Goal: Task Accomplishment & Management: Complete application form

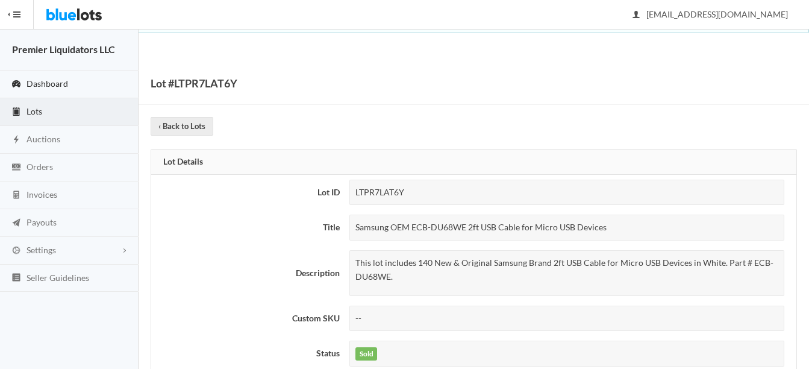
click at [31, 78] on span "Dashboard" at bounding box center [48, 83] width 42 height 10
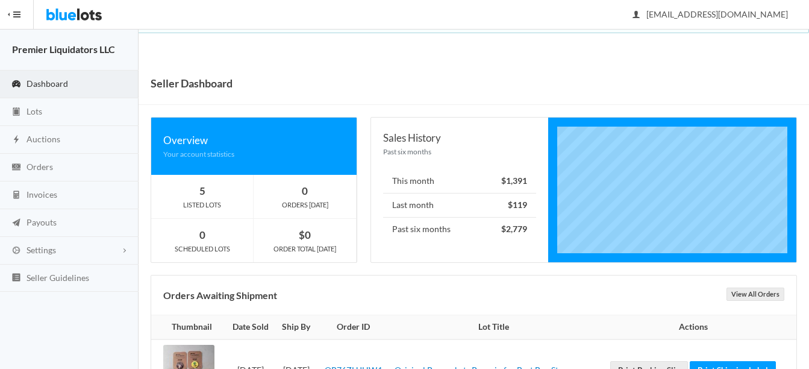
scroll to position [57, 0]
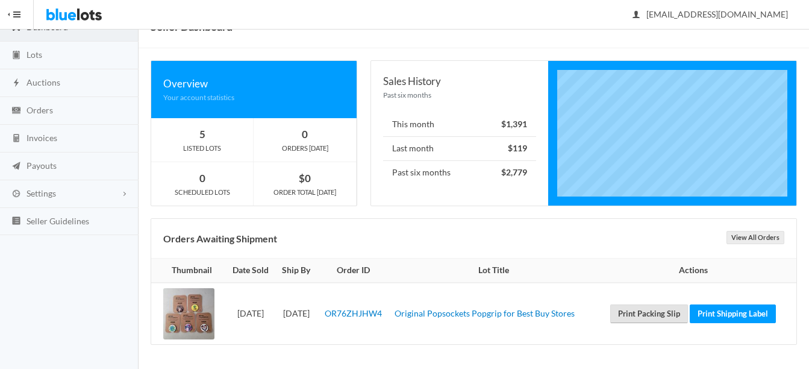
click at [653, 314] on link "Print Packing Slip" at bounding box center [649, 313] width 78 height 19
click at [744, 312] on link "Print Shipping Label" at bounding box center [733, 313] width 86 height 19
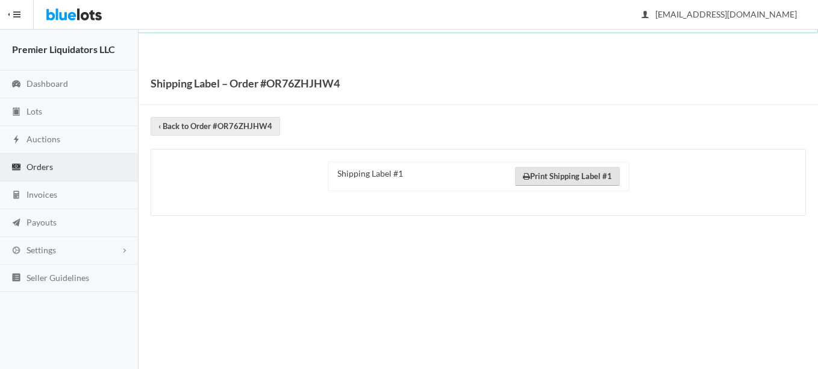
click at [558, 174] on link "Print Shipping Label #1" at bounding box center [567, 176] width 105 height 19
click at [33, 114] on span "Lots" at bounding box center [35, 111] width 16 height 10
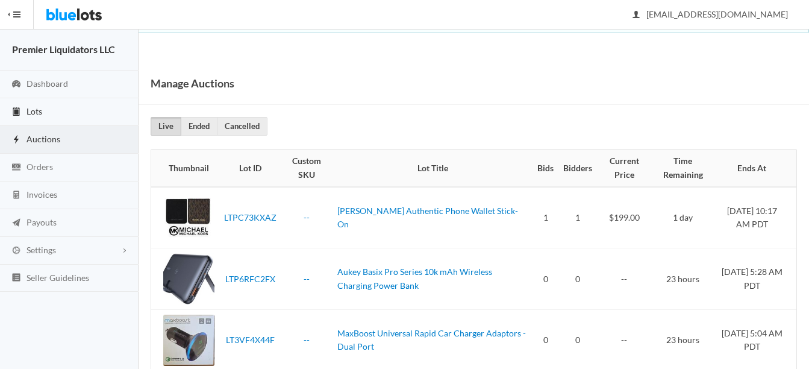
click at [37, 111] on span "Lots" at bounding box center [35, 111] width 16 height 10
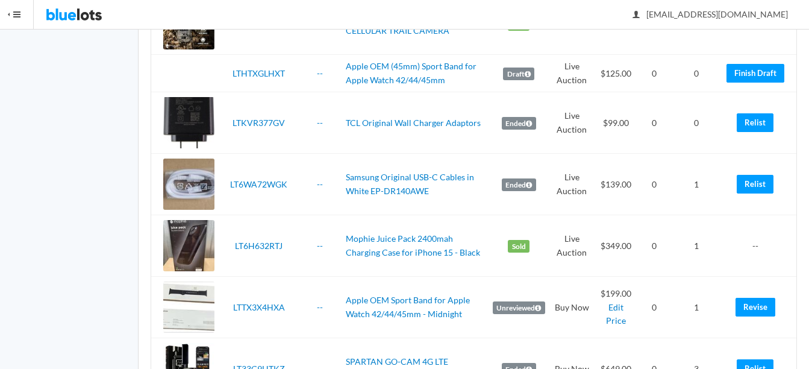
scroll to position [1686, 0]
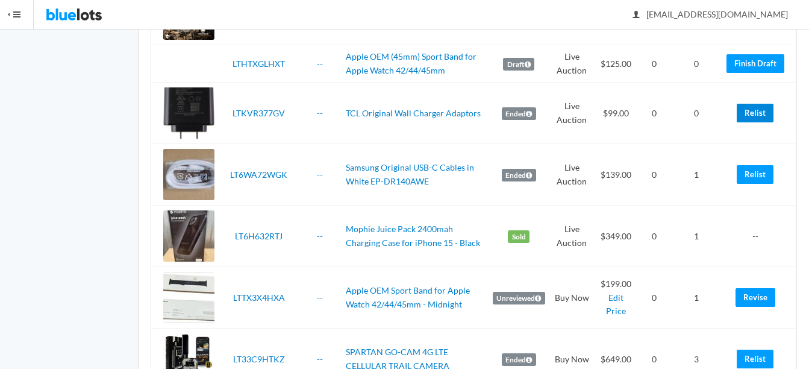
click at [750, 112] on link "Relist" at bounding box center [755, 113] width 37 height 19
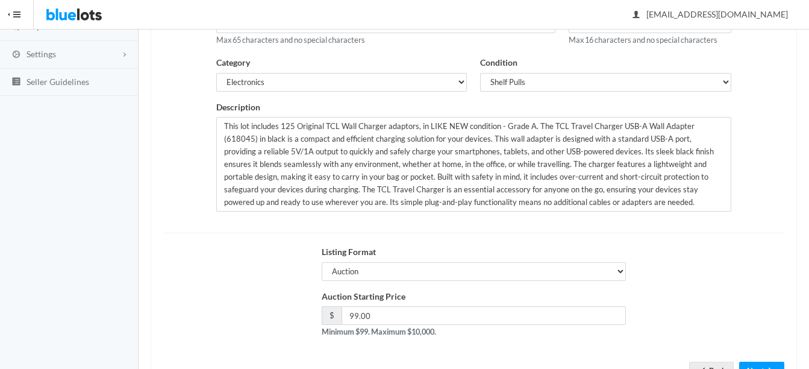
scroll to position [241, 0]
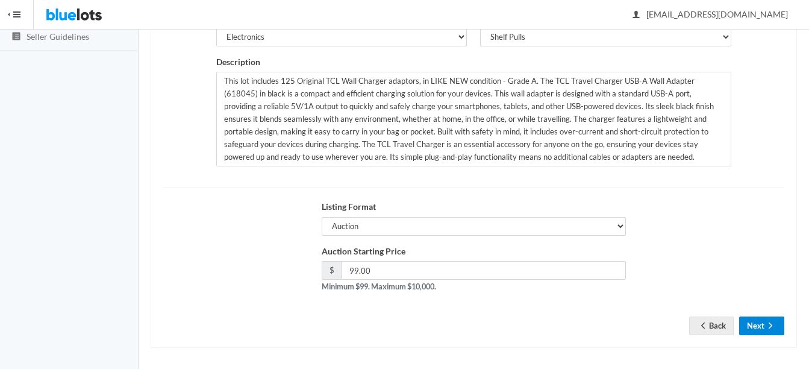
click at [763, 323] on button "Next" at bounding box center [761, 325] width 45 height 19
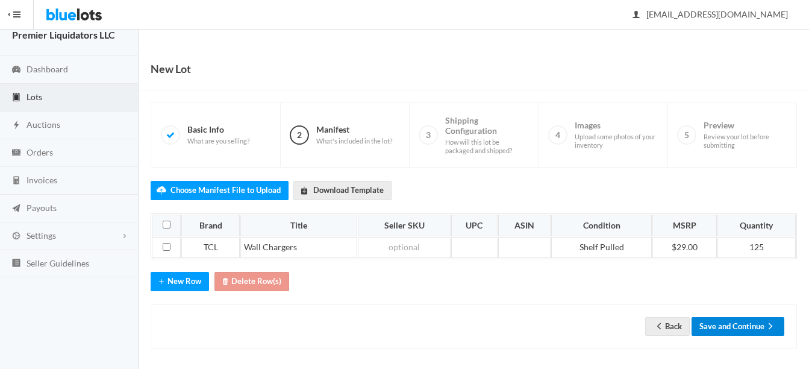
scroll to position [19, 0]
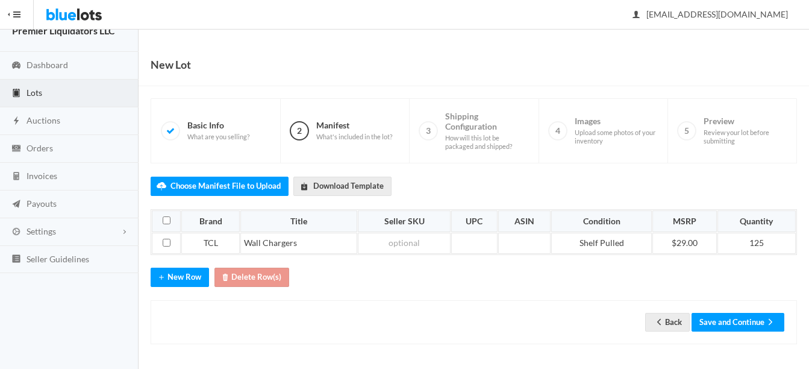
click at [741, 332] on div "Back Save and Continue" at bounding box center [474, 322] width 646 height 44
click at [732, 316] on button "Save and Continue" at bounding box center [737, 322] width 93 height 19
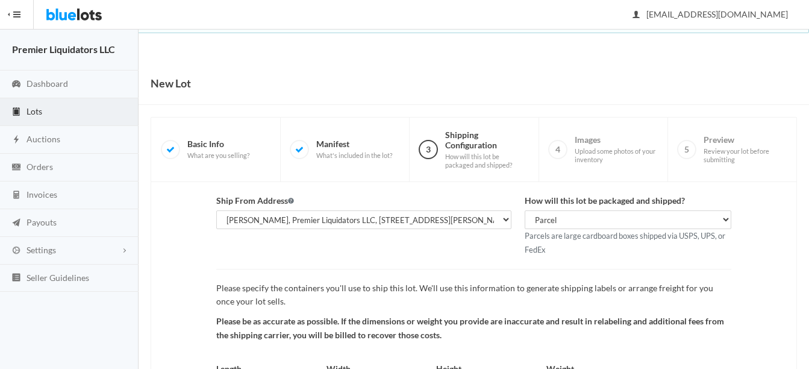
scroll to position [126, 0]
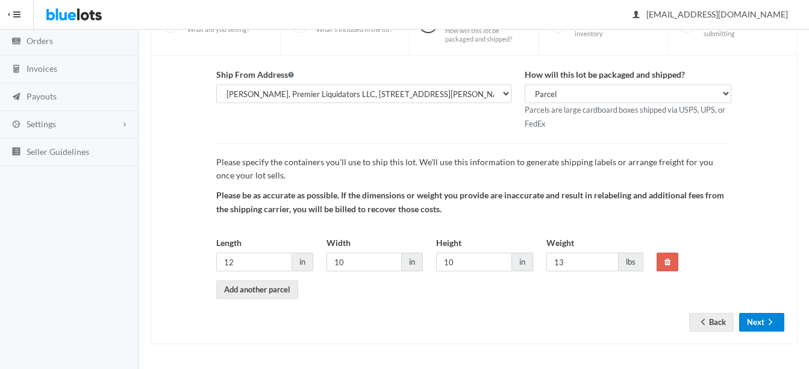
click at [755, 326] on button "Next" at bounding box center [761, 322] width 45 height 19
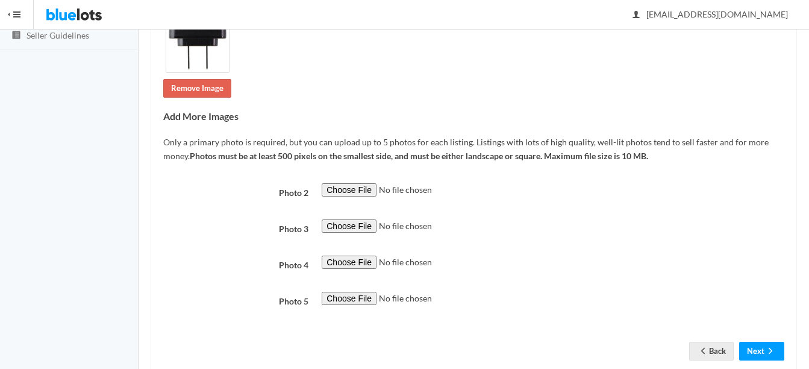
scroll to position [271, 0]
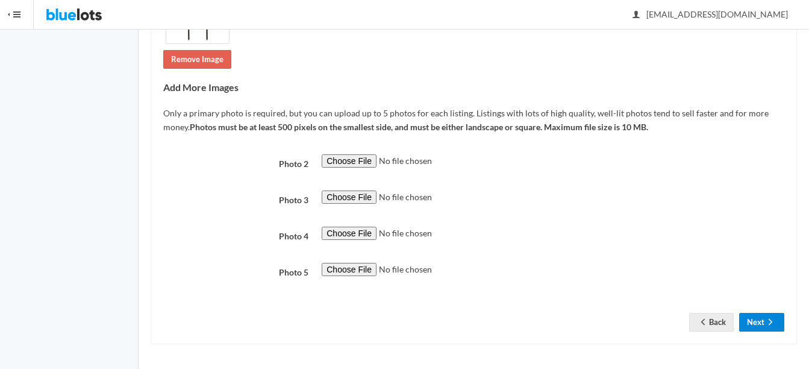
click at [763, 316] on button "Next" at bounding box center [761, 322] width 45 height 19
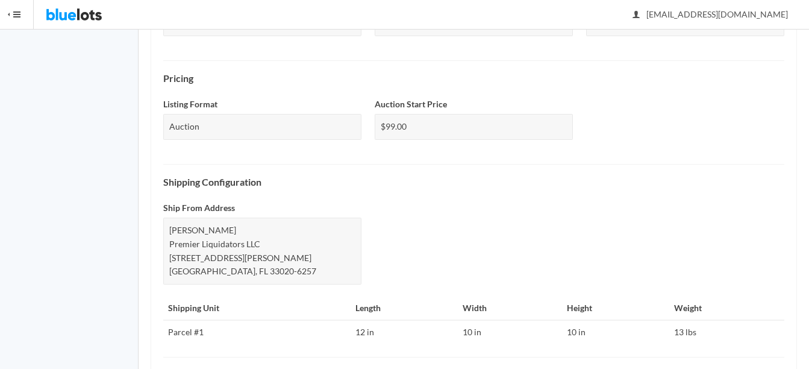
scroll to position [599, 0]
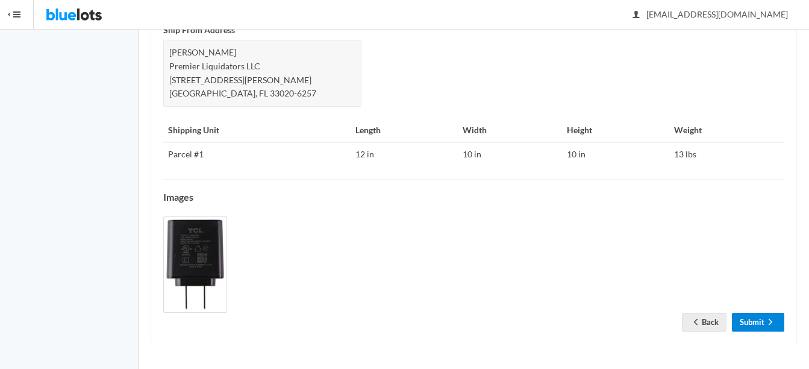
click at [757, 322] on link "Submit" at bounding box center [758, 322] width 52 height 19
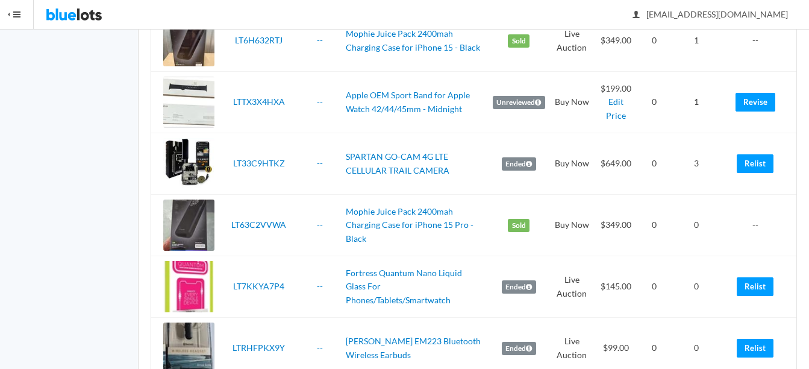
scroll to position [1988, 0]
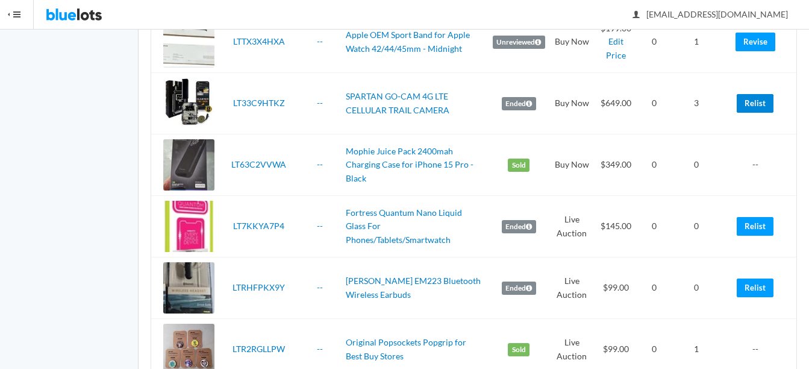
drag, startPoint x: 753, startPoint y: 103, endPoint x: 485, endPoint y: 69, distance: 270.2
click at [753, 103] on link "Relist" at bounding box center [755, 103] width 37 height 19
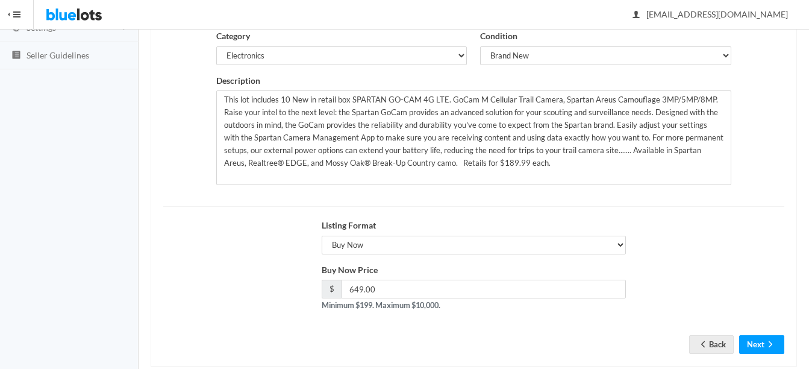
scroll to position [241, 0]
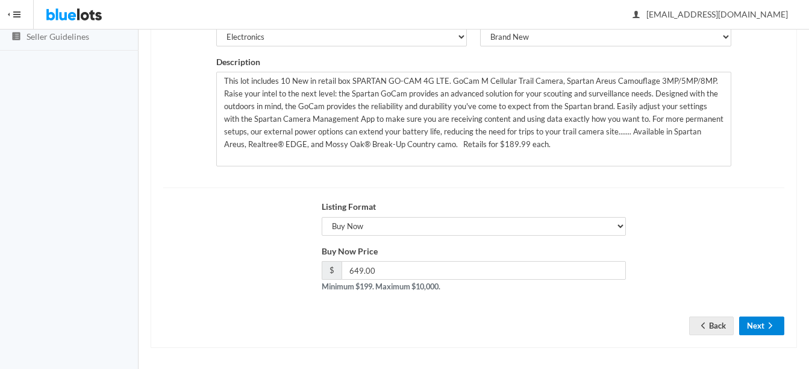
click at [768, 325] on icon "arrow forward" at bounding box center [770, 325] width 12 height 10
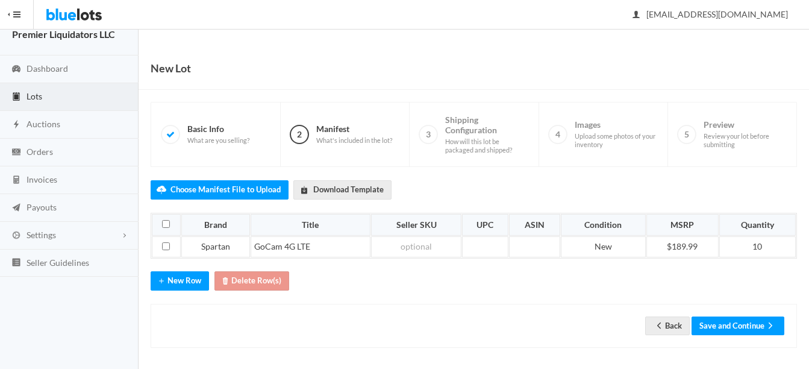
scroll to position [19, 0]
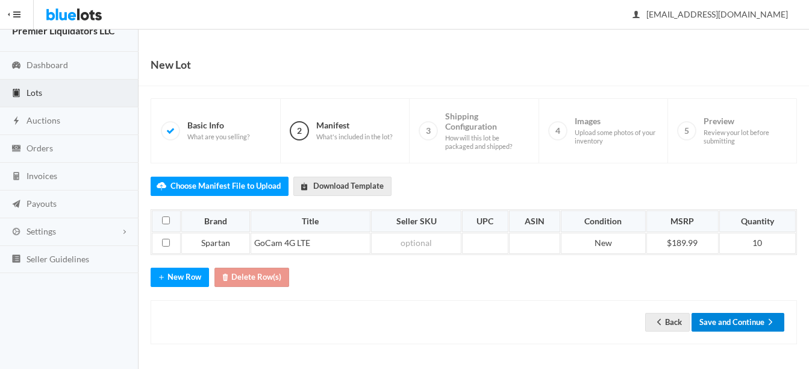
click at [743, 320] on button "Save and Continue" at bounding box center [737, 322] width 93 height 19
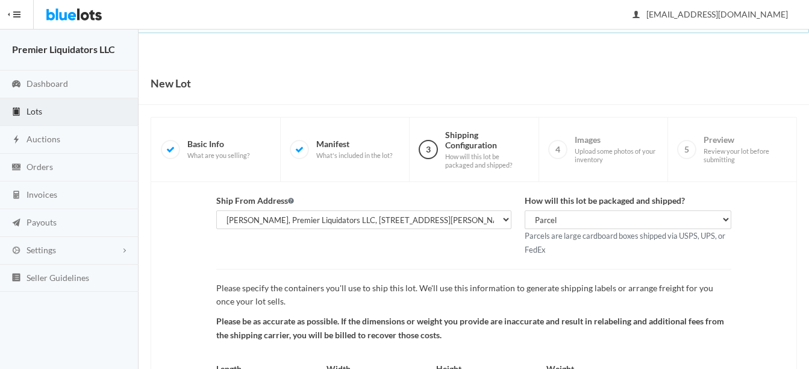
scroll to position [126, 0]
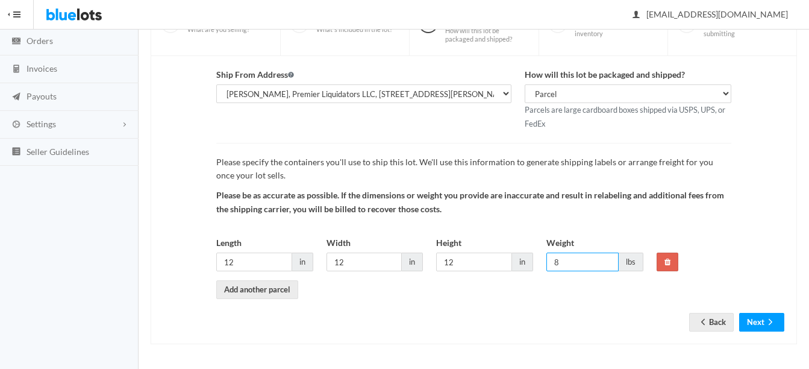
click at [575, 263] on input "8" at bounding box center [582, 261] width 72 height 19
type input "9"
type input "10"
click at [760, 323] on button "Next" at bounding box center [761, 322] width 45 height 19
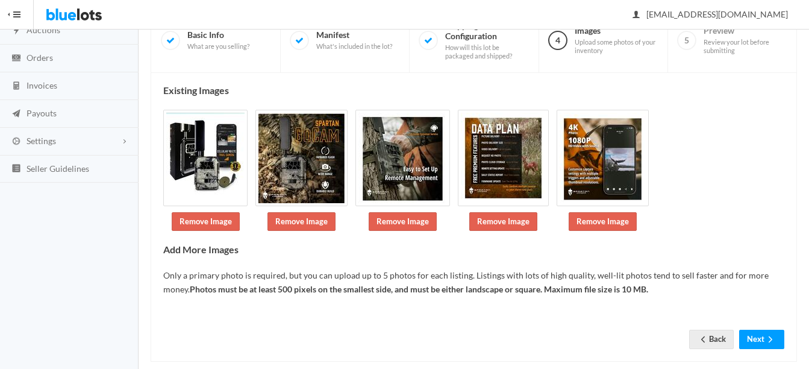
scroll to position [126, 0]
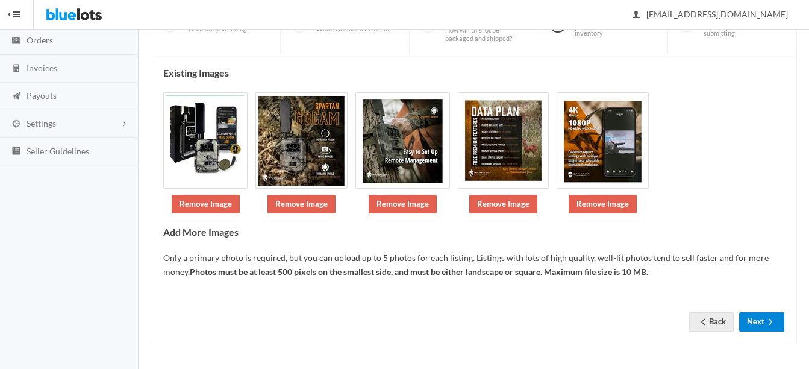
click at [770, 317] on icon "arrow forward" at bounding box center [770, 322] width 12 height 10
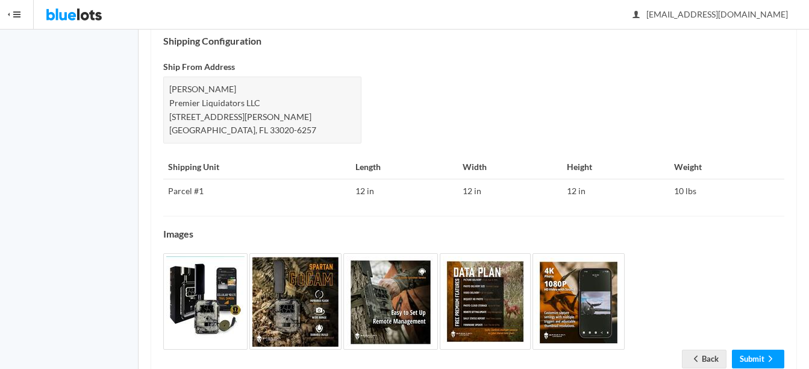
scroll to position [586, 0]
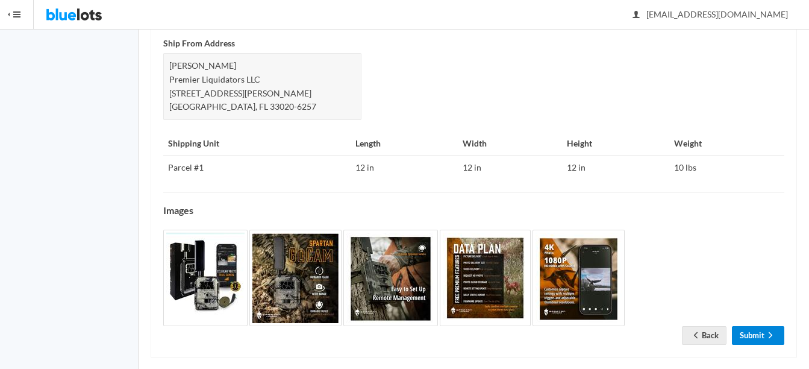
click at [765, 330] on icon "arrow forward" at bounding box center [770, 335] width 12 height 10
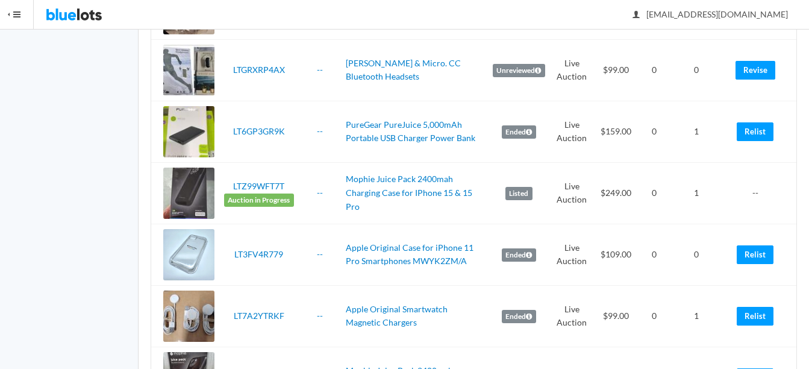
scroll to position [1325, 0]
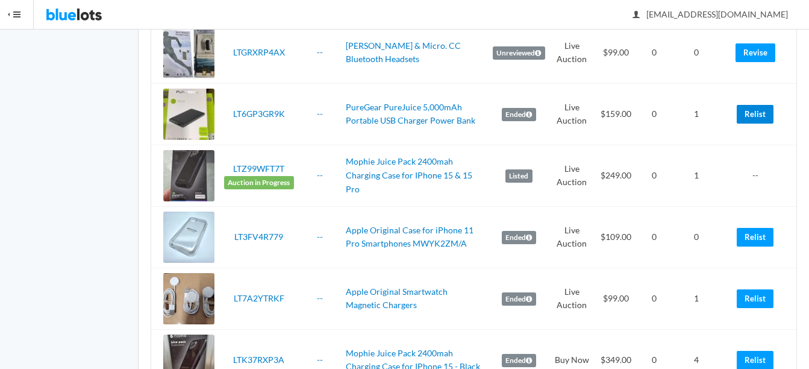
click at [757, 116] on link "Relist" at bounding box center [755, 114] width 37 height 19
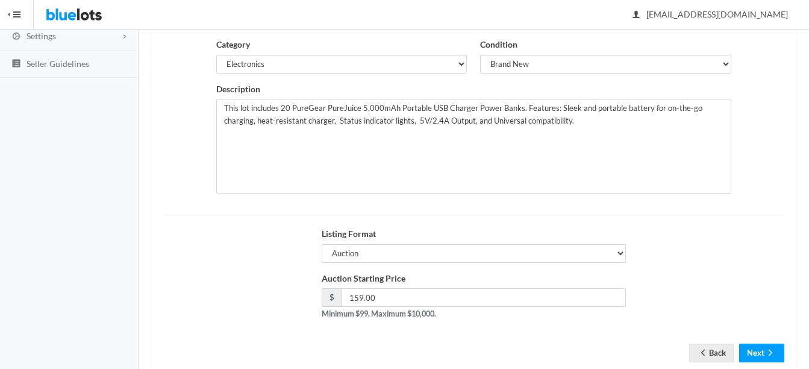
scroll to position [241, 0]
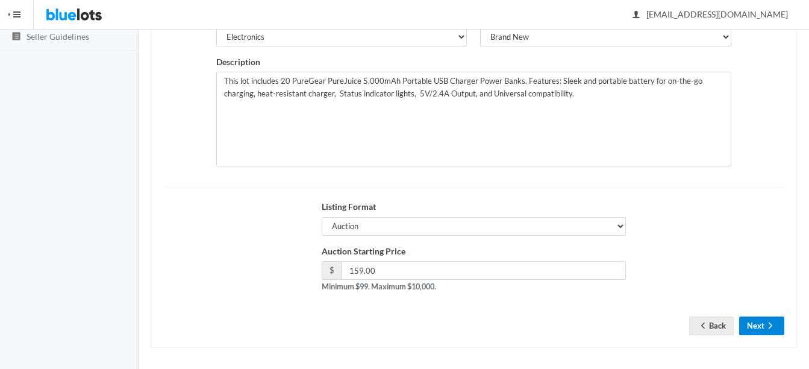
click at [767, 328] on icon "arrow forward" at bounding box center [770, 325] width 12 height 10
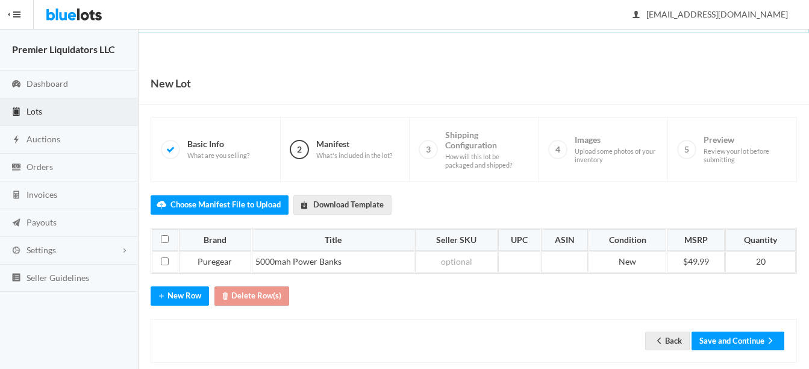
scroll to position [19, 0]
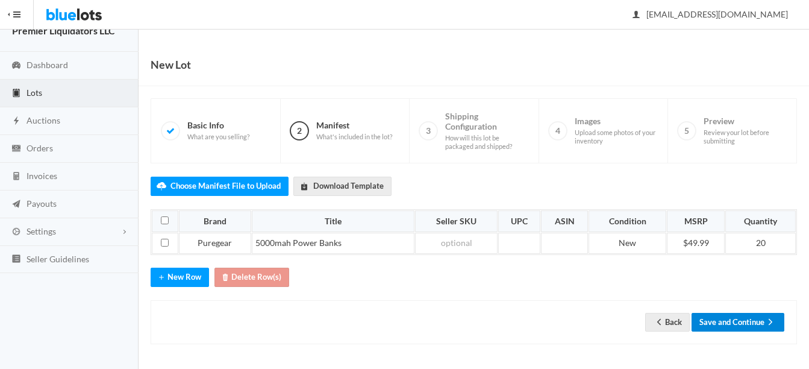
click at [728, 320] on button "Save and Continue" at bounding box center [737, 322] width 93 height 19
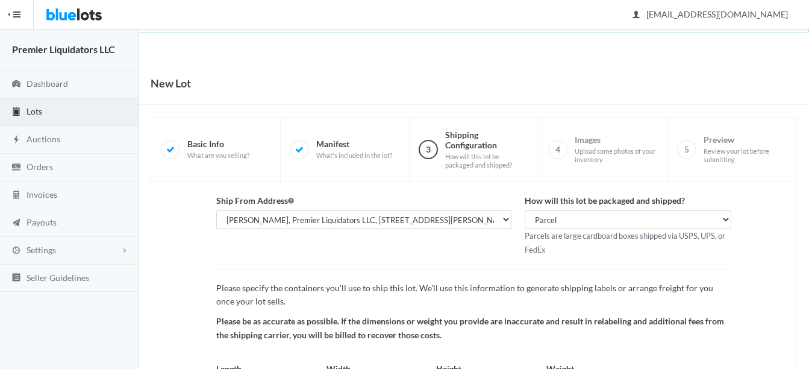
scroll to position [126, 0]
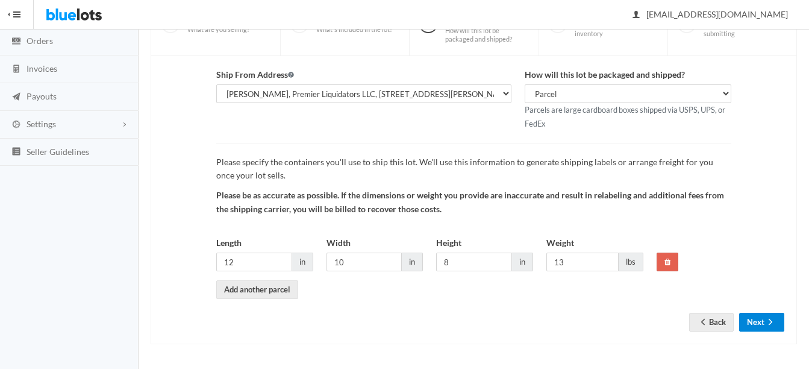
click at [756, 322] on button "Next" at bounding box center [761, 322] width 45 height 19
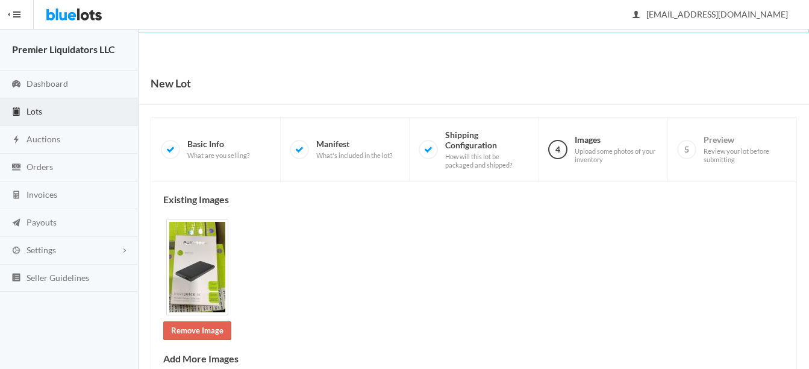
scroll to position [271, 0]
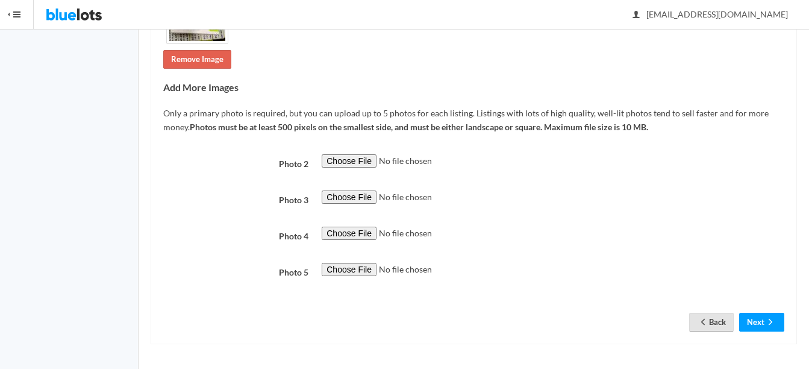
click at [709, 323] on link "Back" at bounding box center [711, 322] width 45 height 19
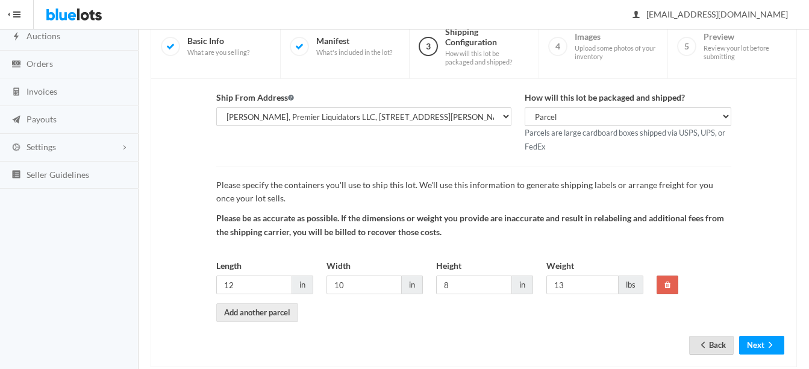
scroll to position [126, 0]
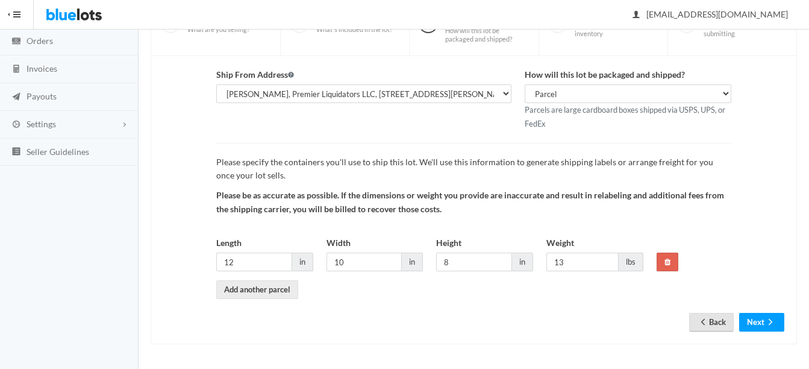
click at [716, 316] on link "Back" at bounding box center [711, 322] width 45 height 19
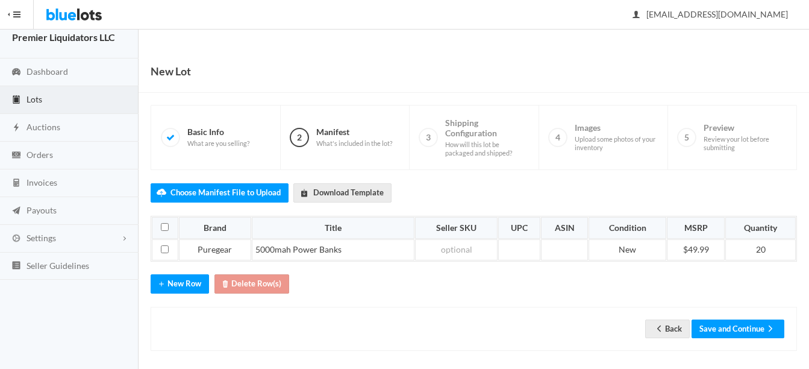
scroll to position [19, 0]
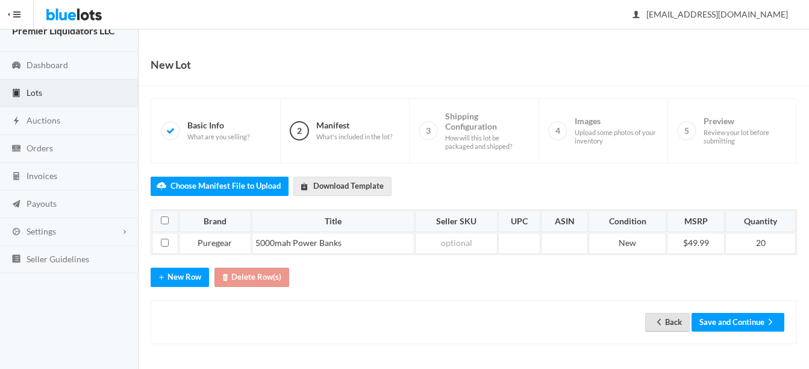
click at [666, 322] on link "Back" at bounding box center [667, 322] width 45 height 19
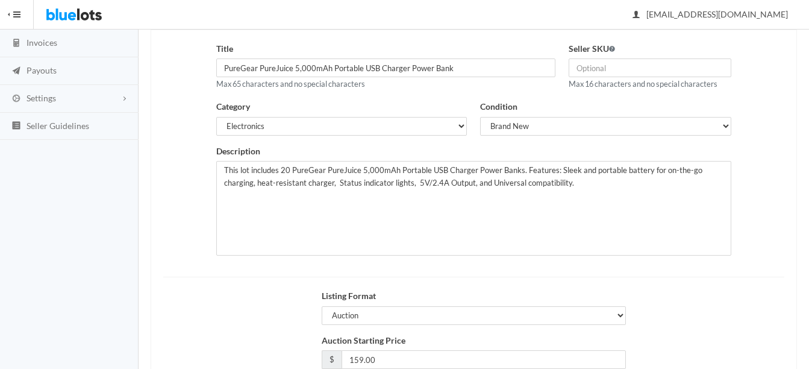
scroll to position [181, 0]
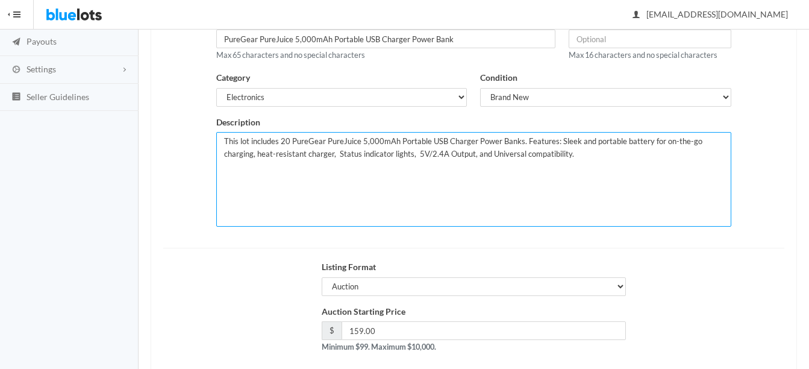
click at [287, 138] on textarea "This lot includes 20 PureGear PureJuice 5,000mAh Portable USB Charger Power Ban…" at bounding box center [473, 179] width 515 height 95
type textarea "This lot includes 12 PureGear PureJuice 5,000mAh Portable USB Charger Power Ban…"
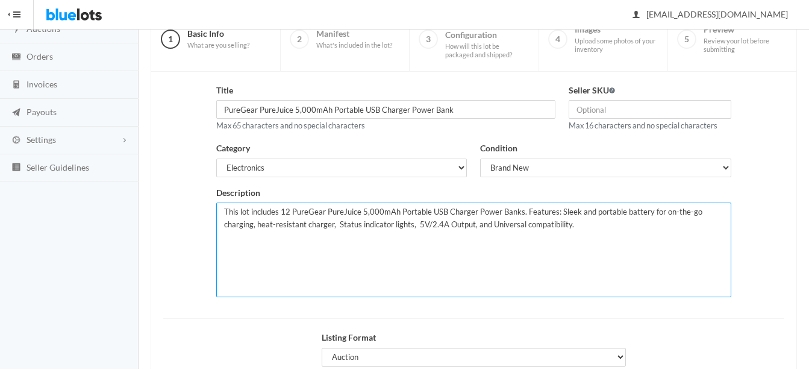
scroll to position [0, 0]
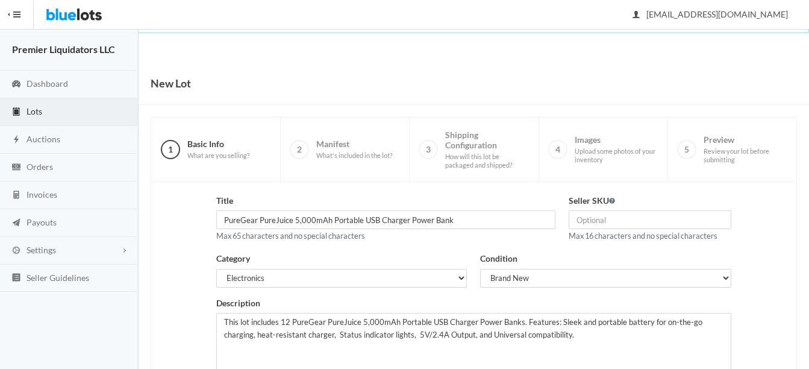
click at [36, 114] on span "Lots" at bounding box center [35, 111] width 16 height 10
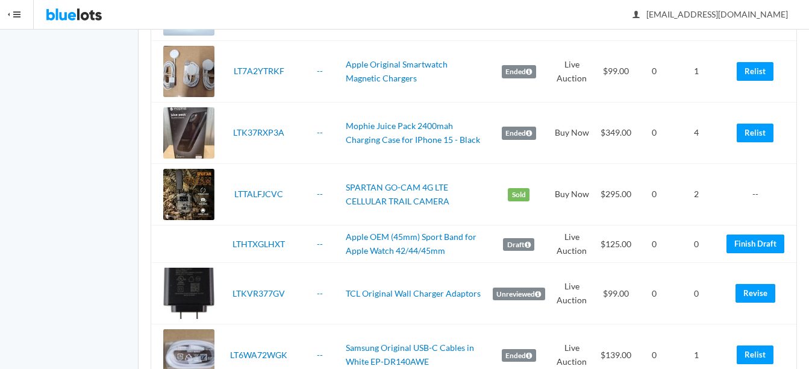
scroll to position [1506, 0]
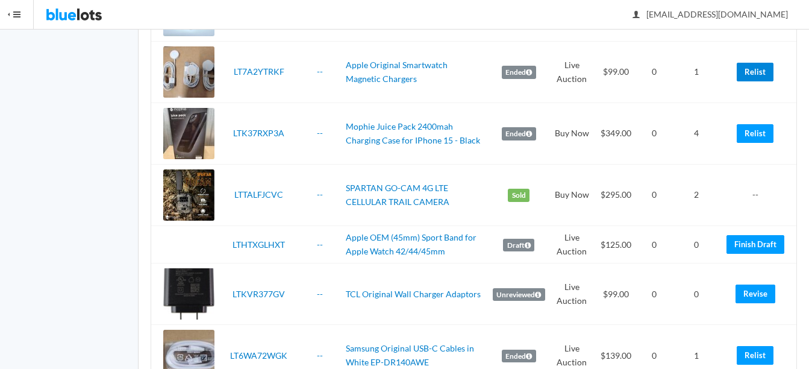
click at [763, 77] on link "Relist" at bounding box center [755, 72] width 37 height 19
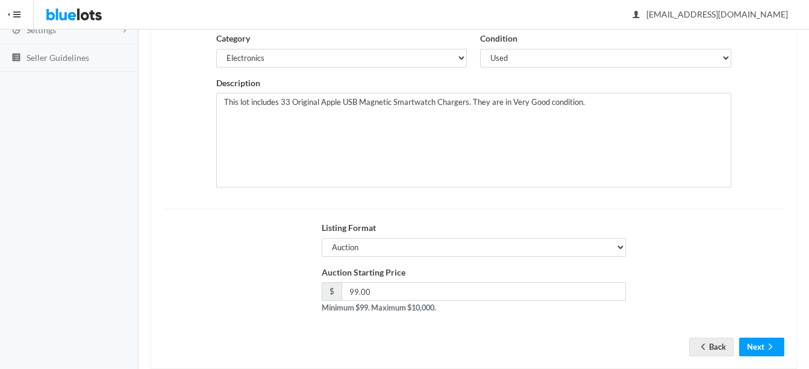
scroll to position [245, 0]
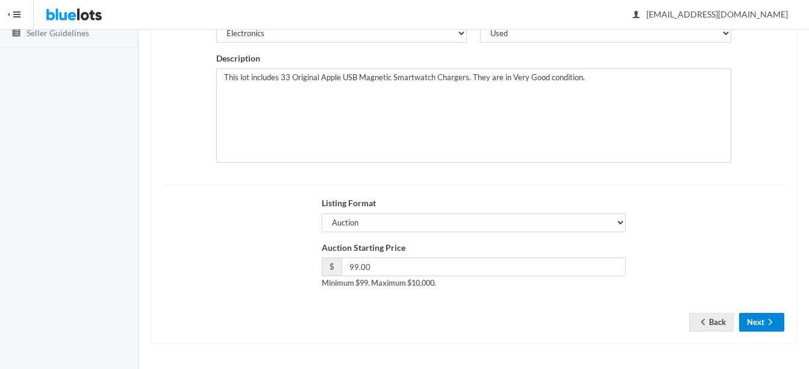
click at [755, 328] on button "Next" at bounding box center [761, 322] width 45 height 19
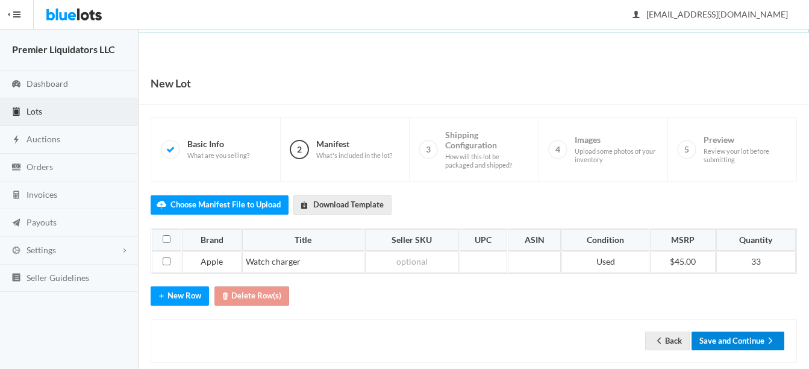
click at [740, 342] on button "Save and Continue" at bounding box center [737, 340] width 93 height 19
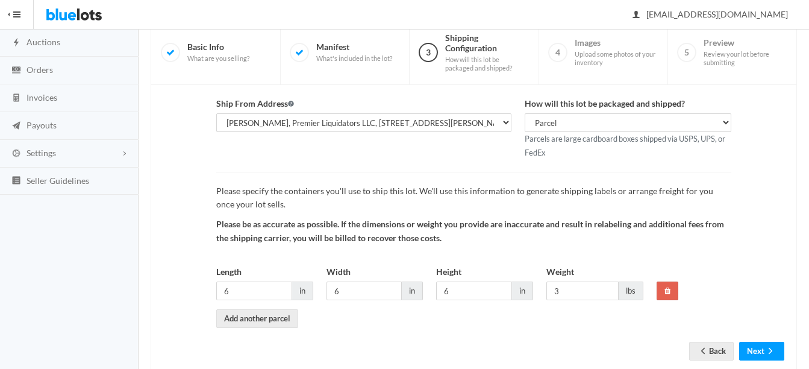
scroll to position [126, 0]
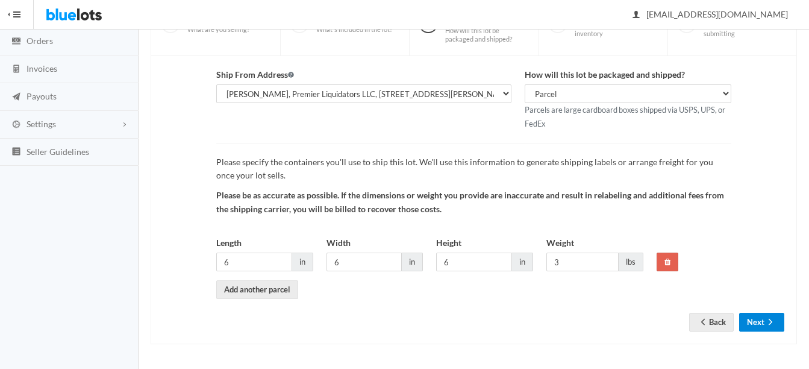
click at [768, 325] on icon "arrow forward" at bounding box center [770, 322] width 12 height 10
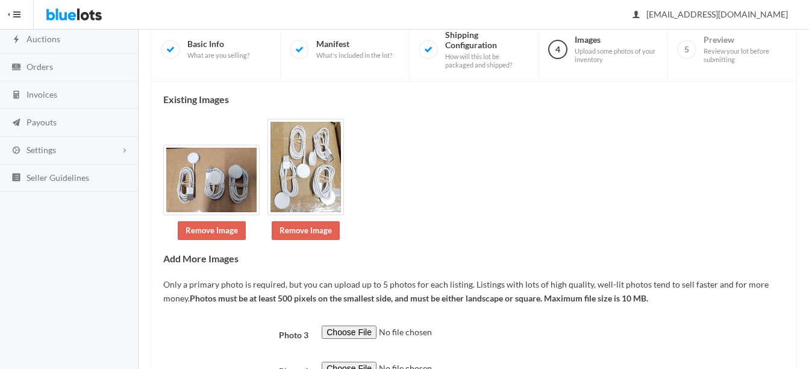
scroll to position [120, 0]
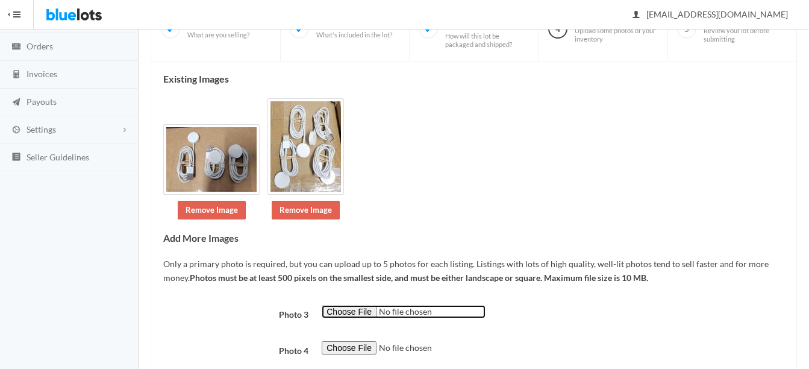
click at [365, 312] on input "file" at bounding box center [404, 312] width 164 height 14
type input "C:\fakepath\51em0o7HtgL.jpg"
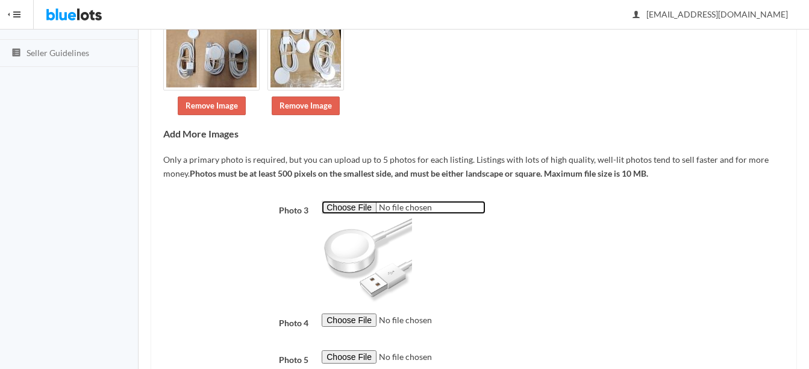
scroll to position [241, 0]
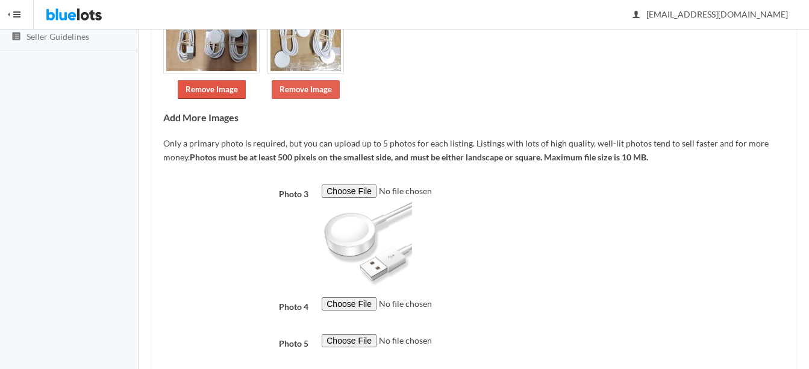
click at [202, 90] on link "Remove Image" at bounding box center [212, 89] width 68 height 19
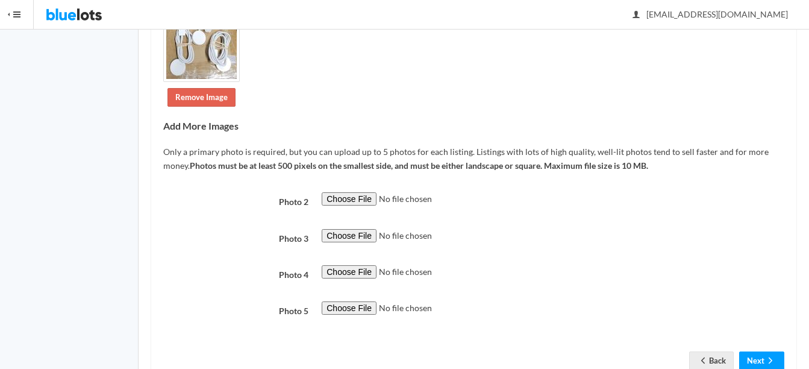
scroll to position [317, 0]
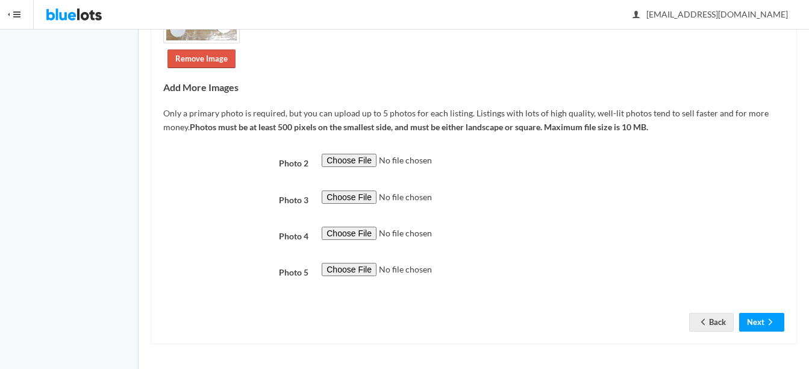
click at [200, 52] on link "Remove Image" at bounding box center [201, 58] width 68 height 19
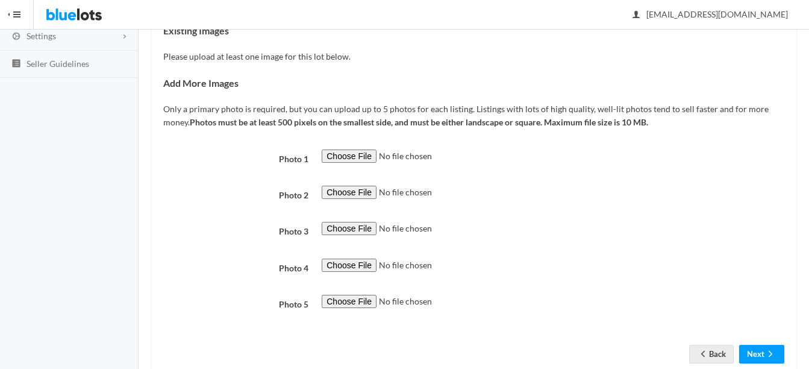
scroll to position [246, 0]
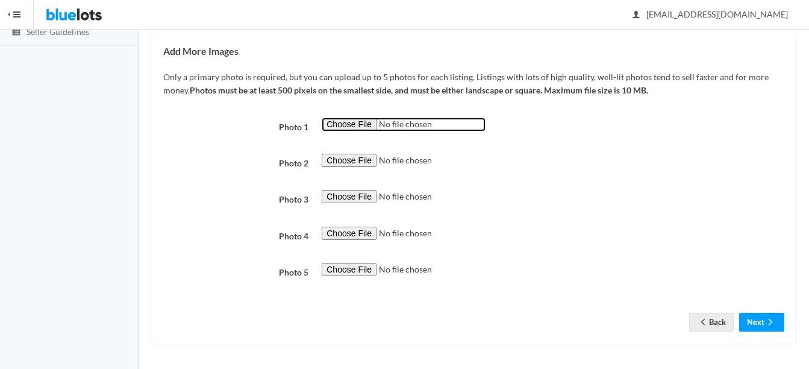
click at [332, 123] on input "file" at bounding box center [404, 124] width 164 height 14
type input "C:\fakepath\51em0o7HtgL.jpg"
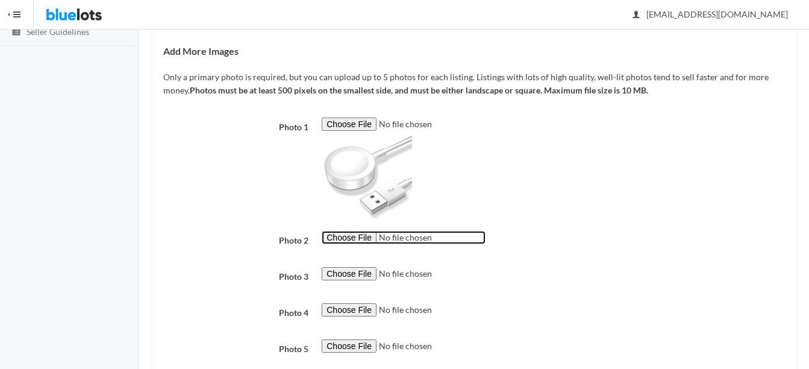
click at [336, 239] on input "file" at bounding box center [404, 238] width 164 height 14
type input "C:\fakepath\thumbnail - 2025-08-12T091826.679.jpg"
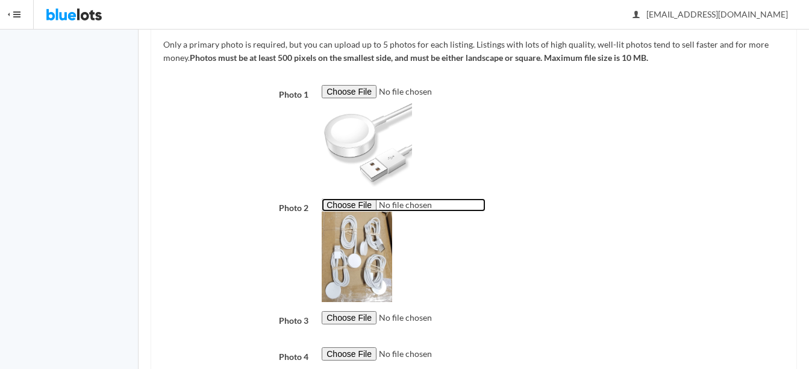
scroll to position [366, 0]
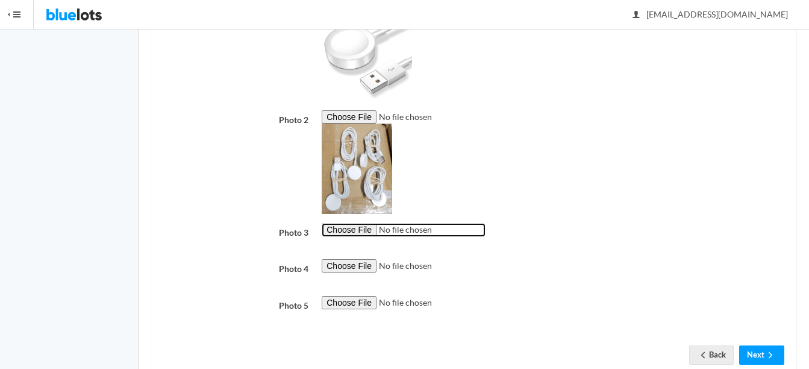
click at [347, 232] on input "file" at bounding box center [404, 230] width 164 height 14
type input "C:\fakepath\thumbnail - 2025-08-12T091833.677.jpg"
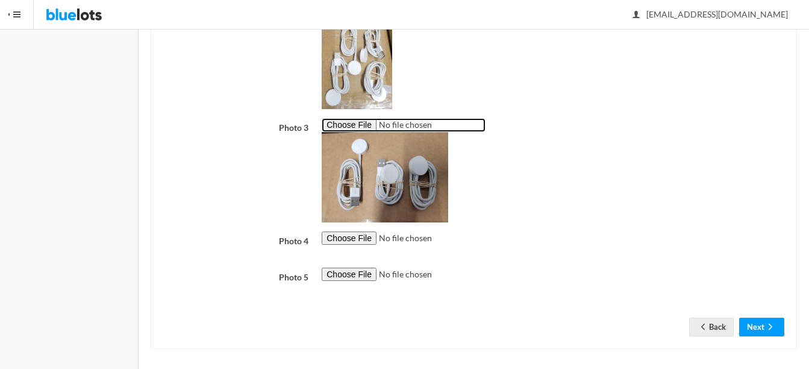
scroll to position [476, 0]
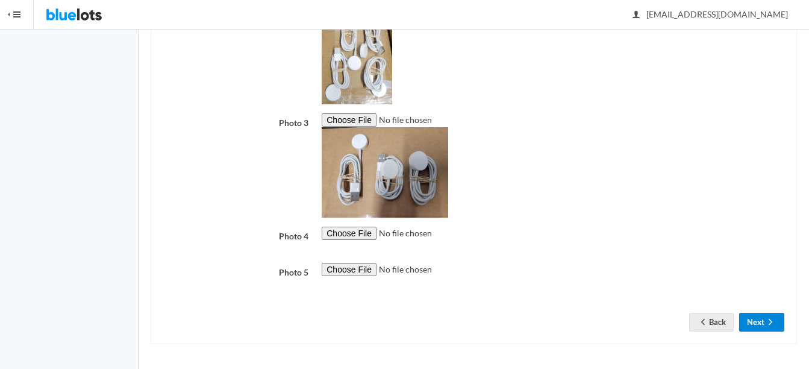
click at [761, 320] on button "Next" at bounding box center [761, 322] width 45 height 19
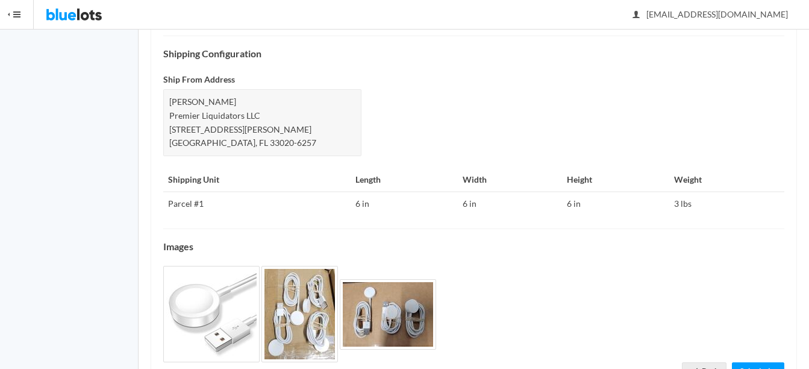
scroll to position [531, 0]
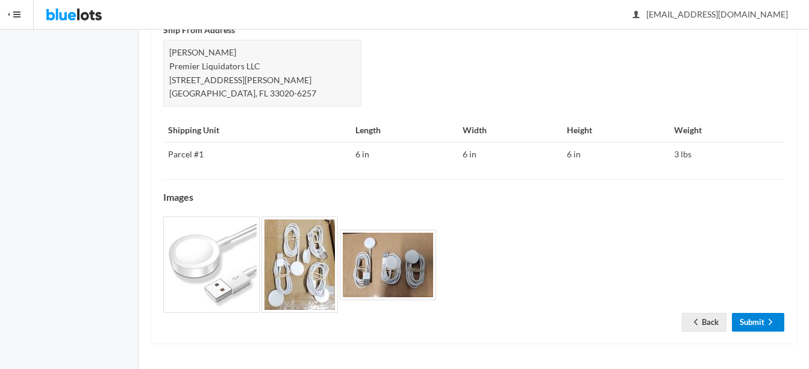
drag, startPoint x: 759, startPoint y: 325, endPoint x: 761, endPoint y: 316, distance: 8.6
click at [759, 325] on link "Submit" at bounding box center [758, 322] width 52 height 19
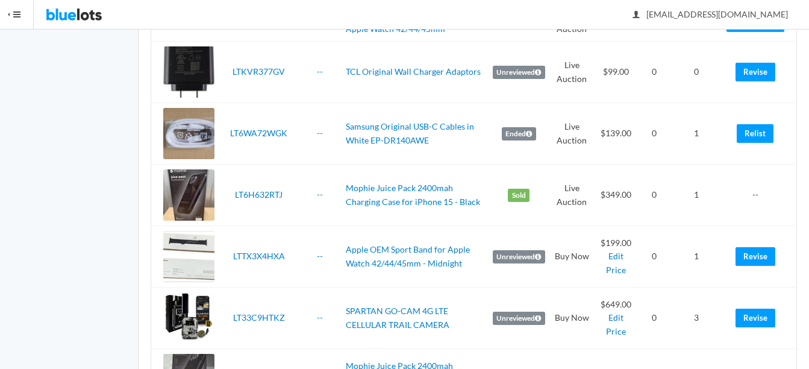
scroll to position [1807, 0]
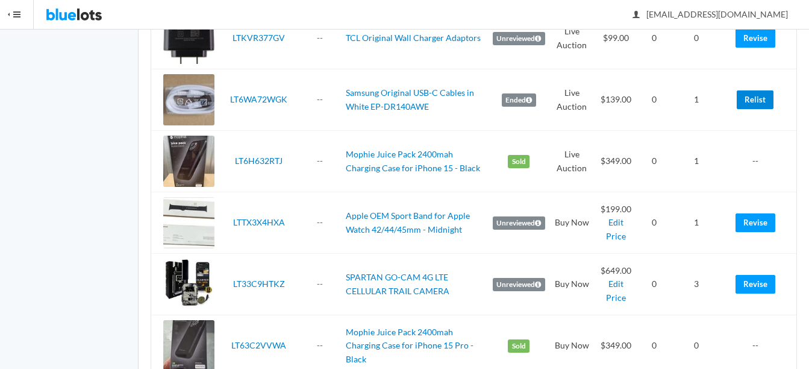
click at [766, 102] on link "Relist" at bounding box center [755, 99] width 37 height 19
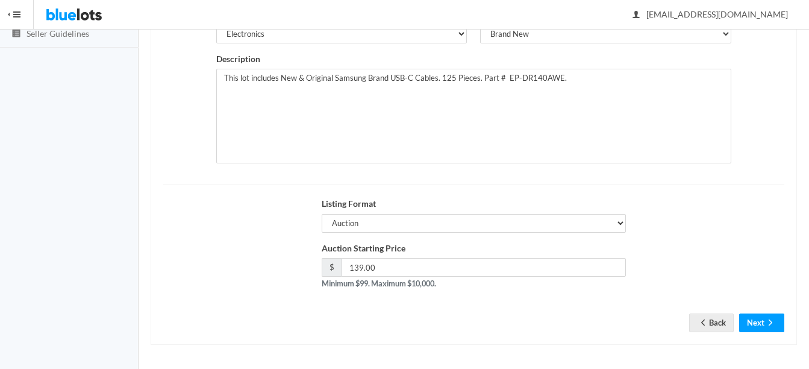
scroll to position [245, 0]
click at [779, 320] on button "Next" at bounding box center [761, 322] width 45 height 19
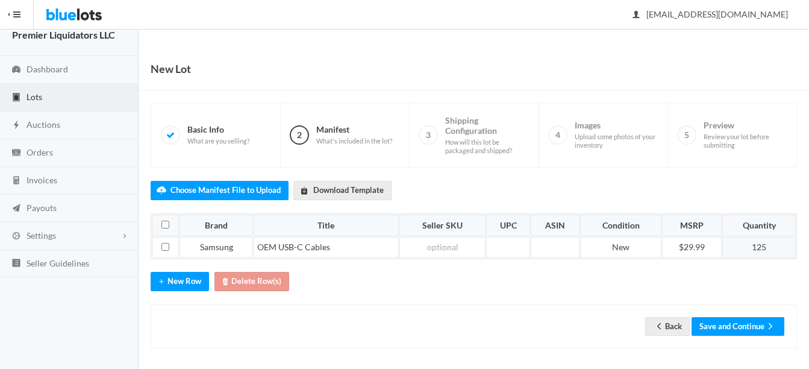
scroll to position [19, 0]
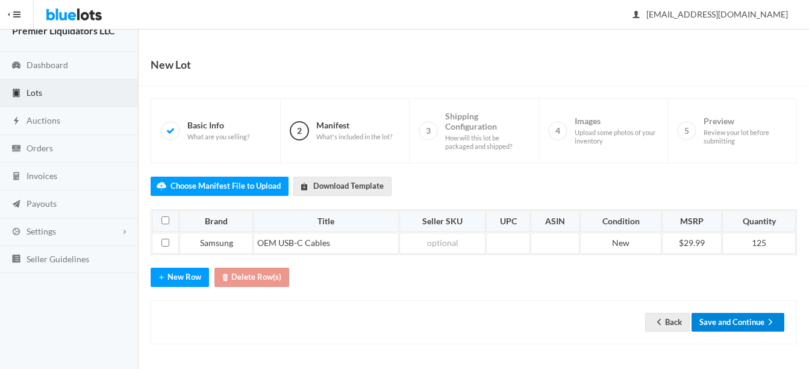
click at [721, 323] on button "Save and Continue" at bounding box center [737, 322] width 93 height 19
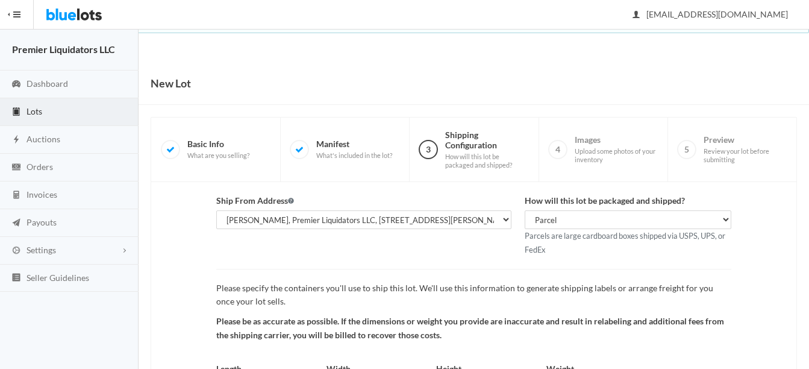
scroll to position [126, 0]
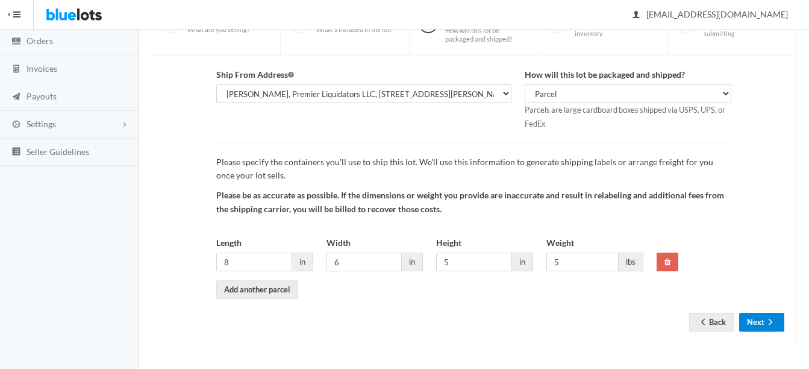
click at [764, 323] on button "Next" at bounding box center [761, 322] width 45 height 19
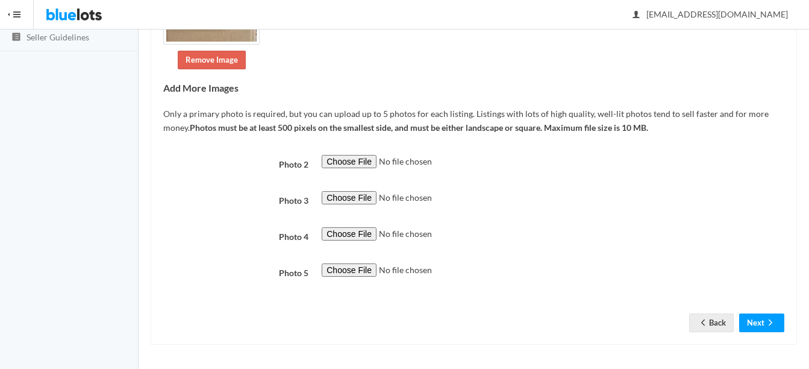
scroll to position [241, 0]
click at [756, 318] on button "Next" at bounding box center [761, 322] width 45 height 19
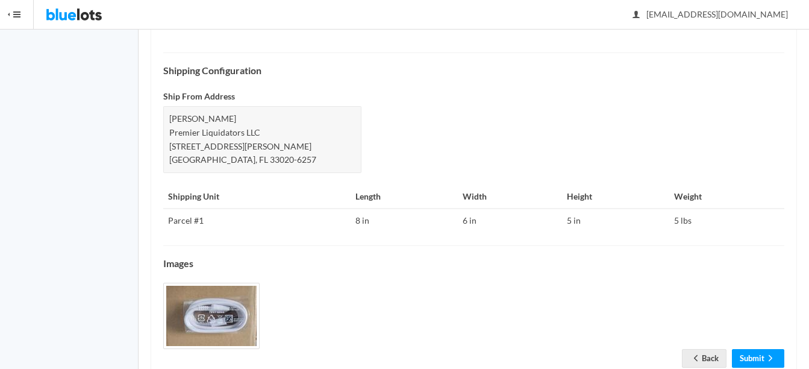
scroll to position [501, 0]
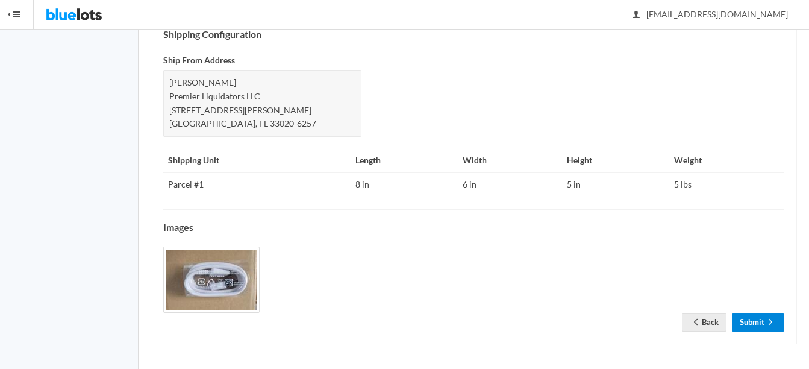
click at [762, 319] on link "Submit" at bounding box center [758, 322] width 52 height 19
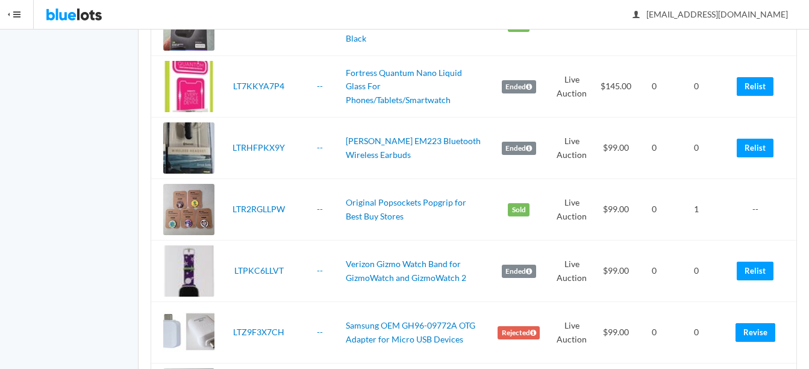
scroll to position [2168, 0]
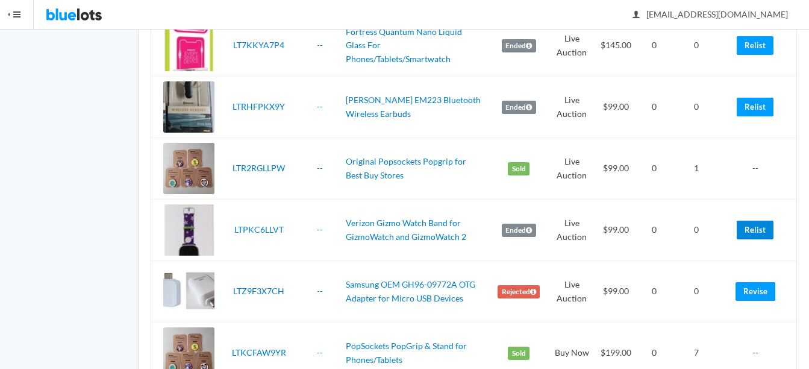
click at [761, 229] on link "Relist" at bounding box center [755, 229] width 37 height 19
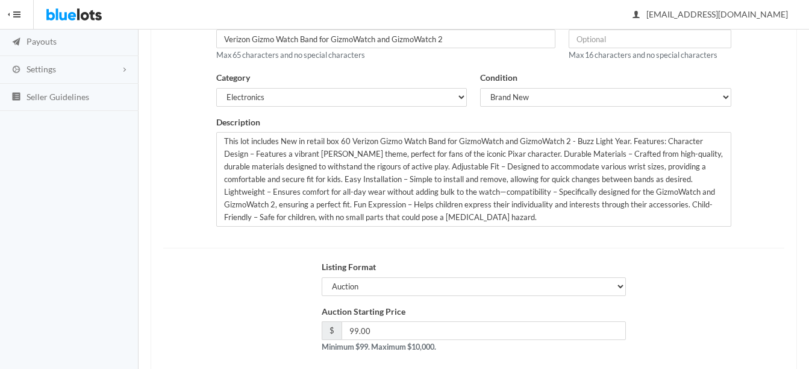
scroll to position [245, 0]
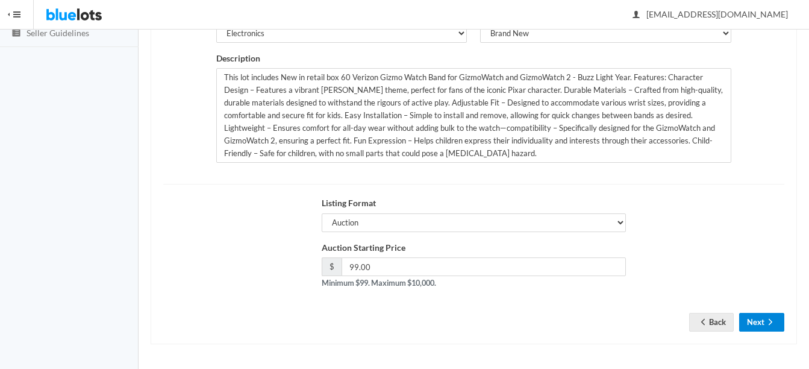
click at [760, 324] on button "Next" at bounding box center [761, 322] width 45 height 19
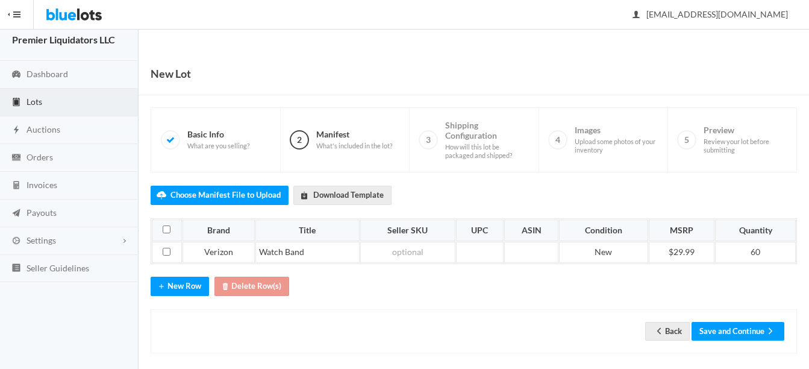
scroll to position [19, 0]
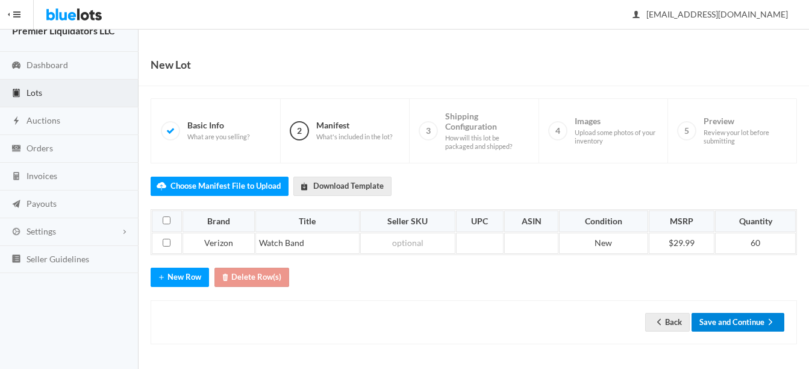
click at [728, 324] on button "Save and Continue" at bounding box center [737, 322] width 93 height 19
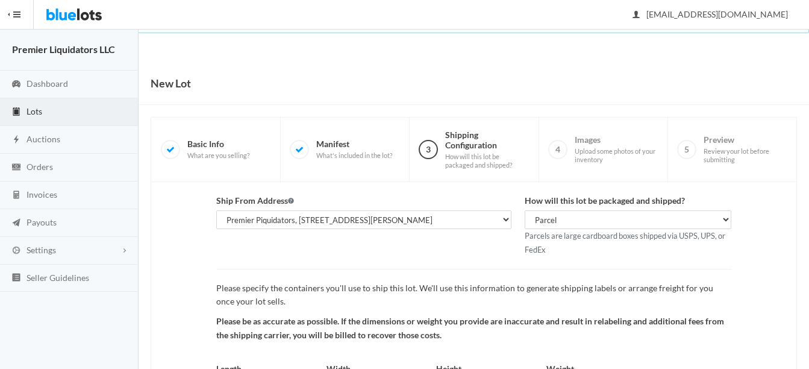
scroll to position [126, 0]
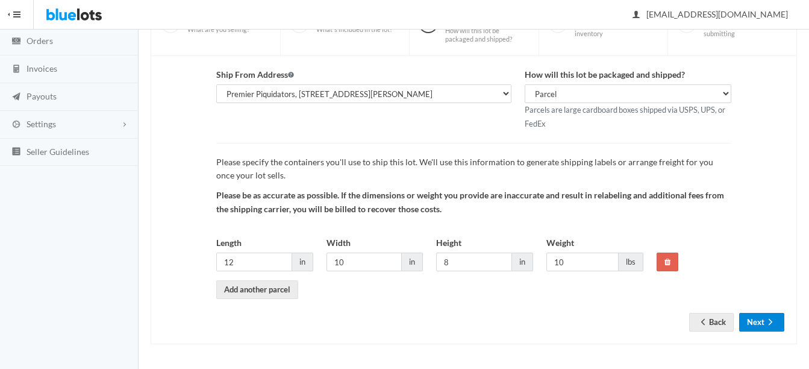
click at [761, 322] on button "Next" at bounding box center [761, 322] width 45 height 19
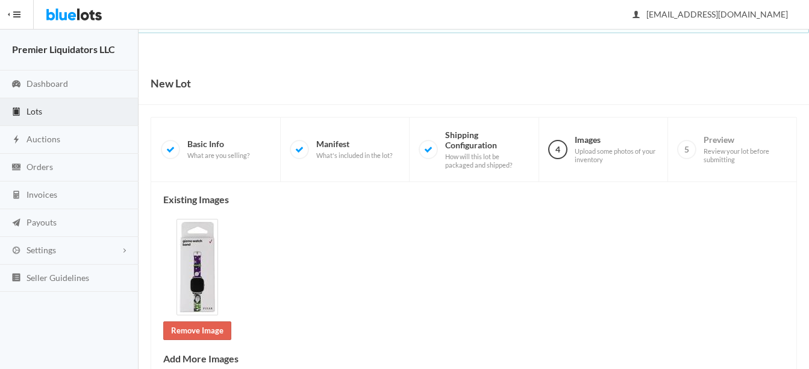
scroll to position [271, 0]
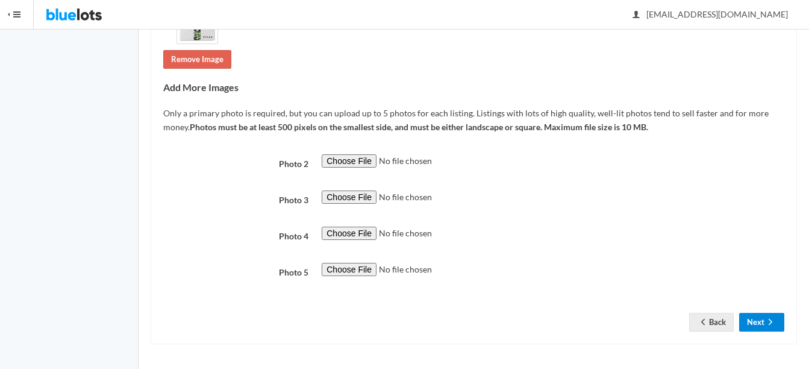
click at [761, 324] on button "Next" at bounding box center [761, 322] width 45 height 19
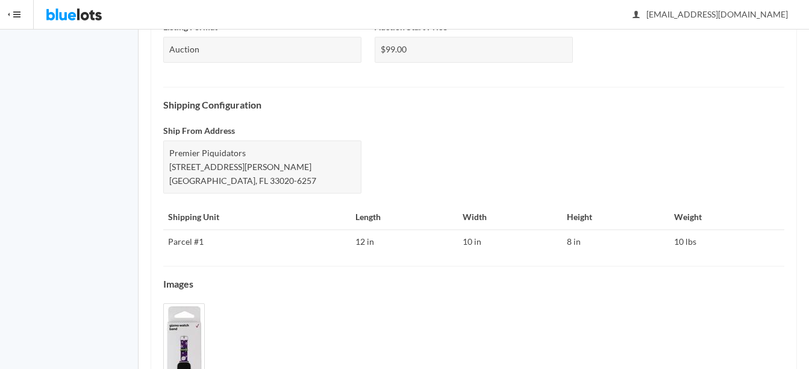
scroll to position [586, 0]
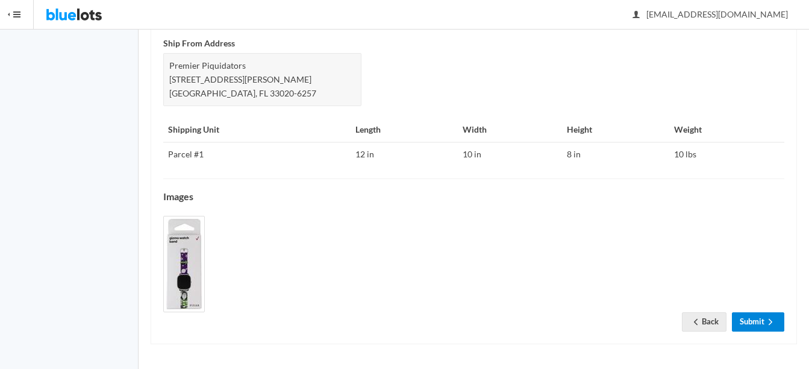
click at [751, 322] on link "Submit" at bounding box center [758, 321] width 52 height 19
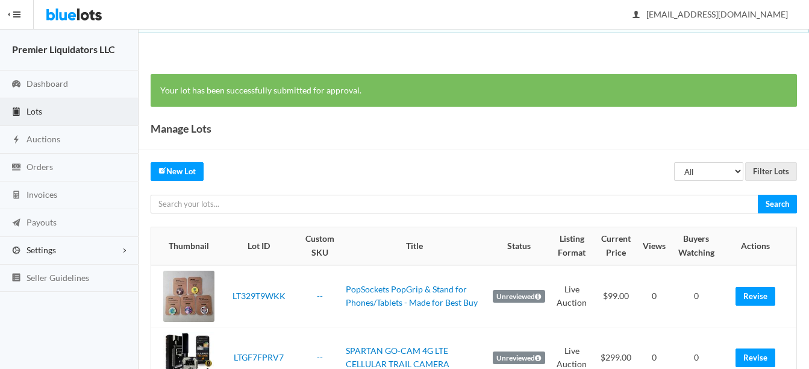
click at [34, 245] on span "Settings" at bounding box center [42, 250] width 30 height 10
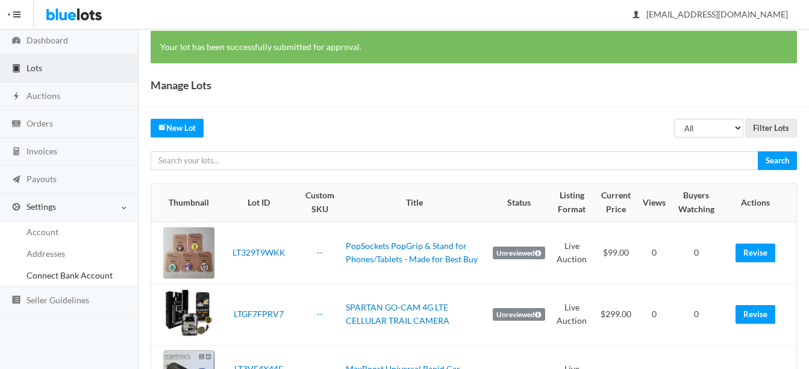
scroll to position [60, 0]
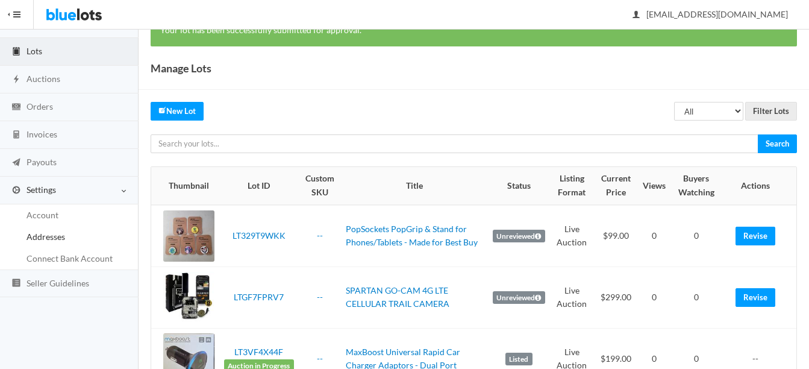
click at [37, 233] on span "Addresses" at bounding box center [46, 236] width 39 height 10
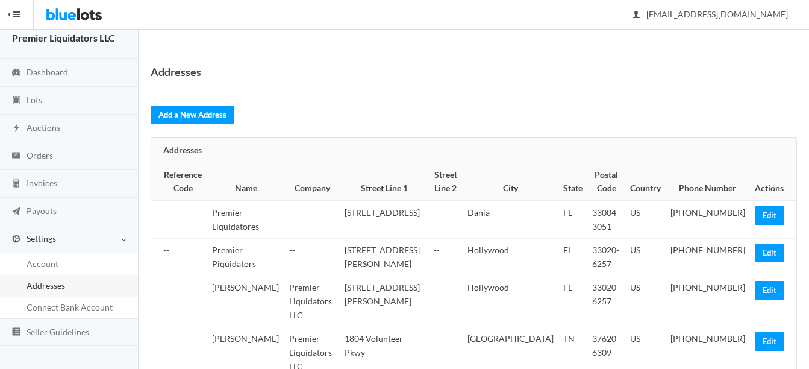
scroll to position [18, 0]
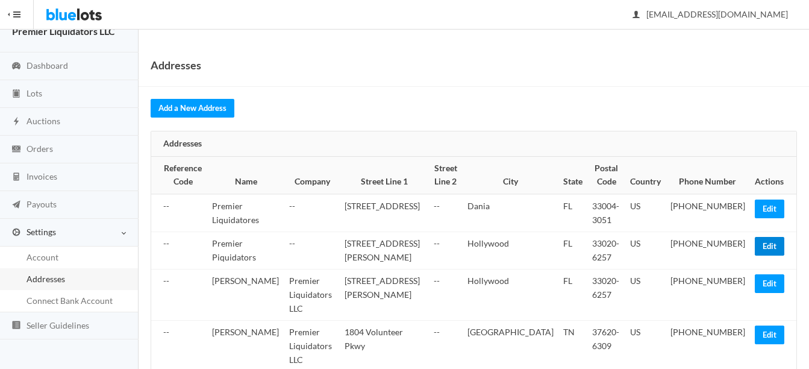
click at [769, 249] on link "Edit" at bounding box center [770, 246] width 30 height 19
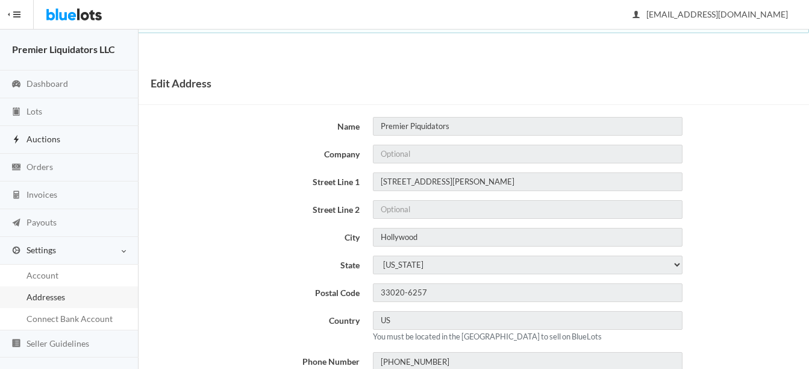
click at [40, 134] on span "Auctions" at bounding box center [44, 139] width 34 height 10
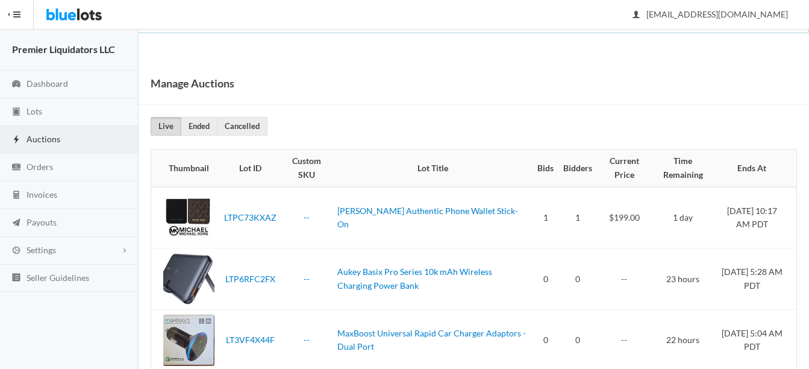
scroll to position [87, 0]
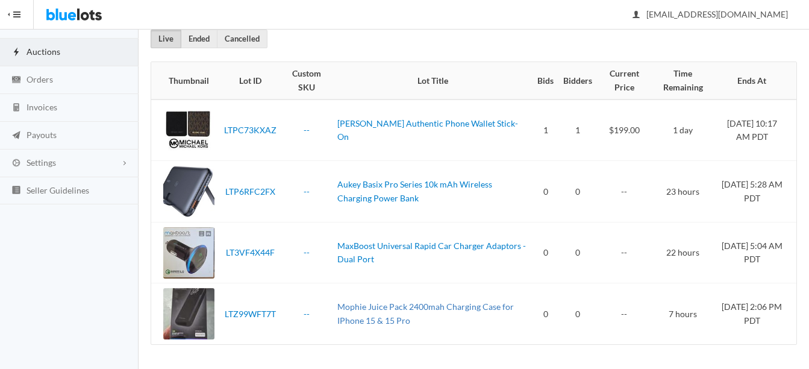
click at [399, 305] on link "Mophie Juice Pack 2400mah Charging Case for IPhone 15 & 15 Pro" at bounding box center [425, 313] width 176 height 24
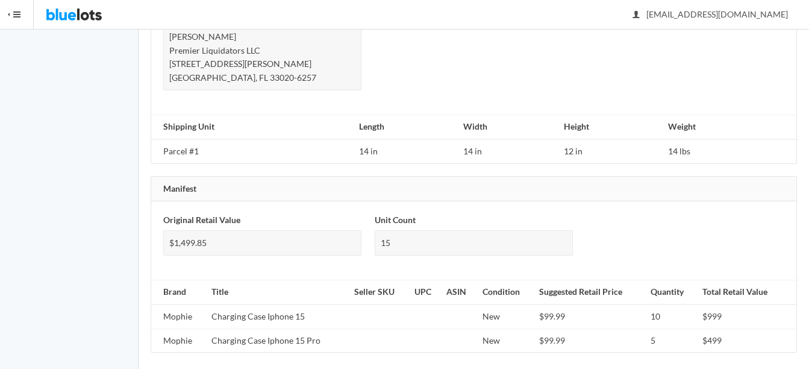
scroll to position [873, 0]
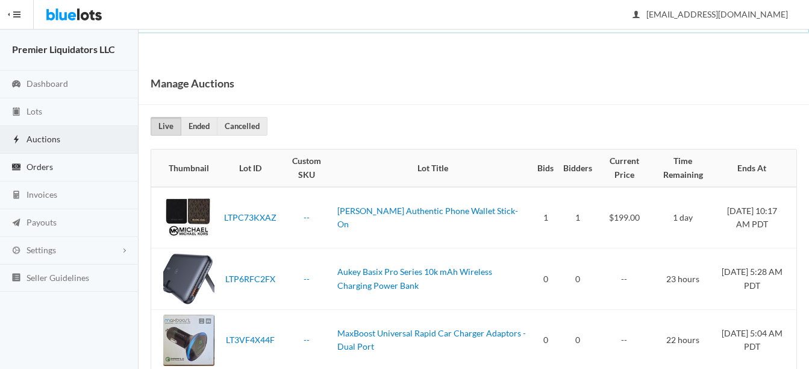
click at [36, 164] on span "Orders" at bounding box center [40, 166] width 27 height 10
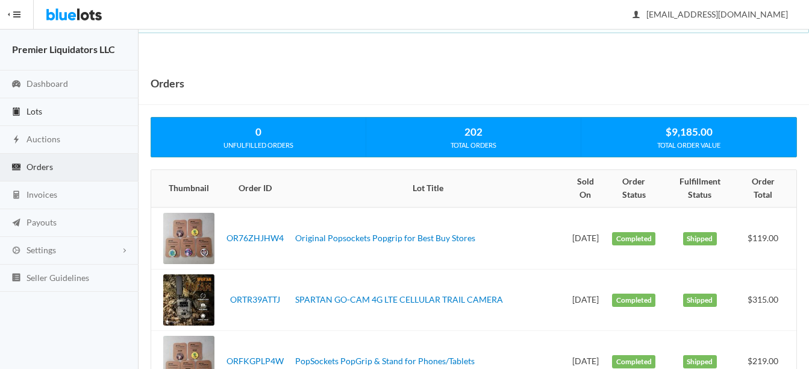
click at [41, 113] on span "Lots" at bounding box center [35, 111] width 16 height 10
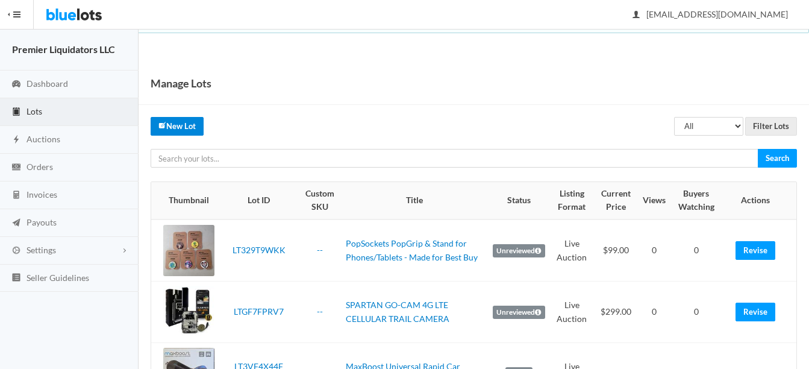
click at [183, 125] on link "New Lot" at bounding box center [177, 126] width 53 height 19
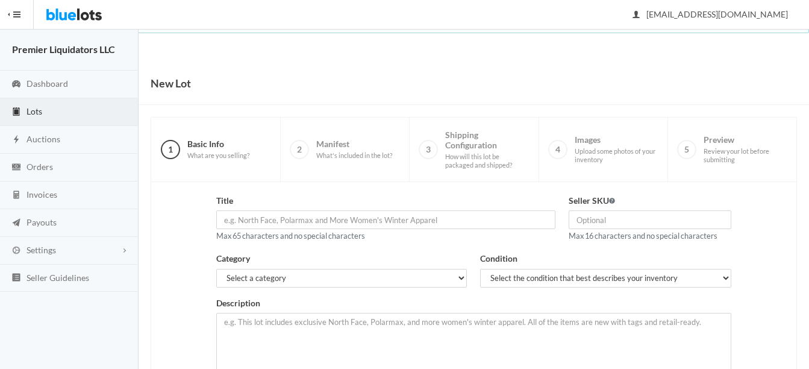
click at [33, 112] on span "Lots" at bounding box center [35, 111] width 16 height 10
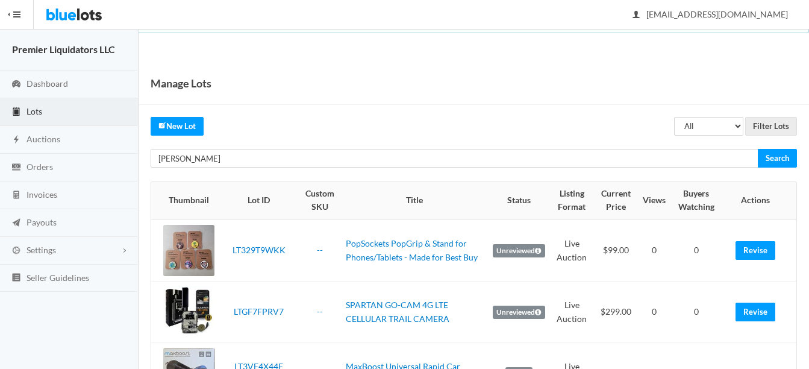
type input "[PERSON_NAME]"
click at [758, 149] on input "Search" at bounding box center [777, 158] width 39 height 19
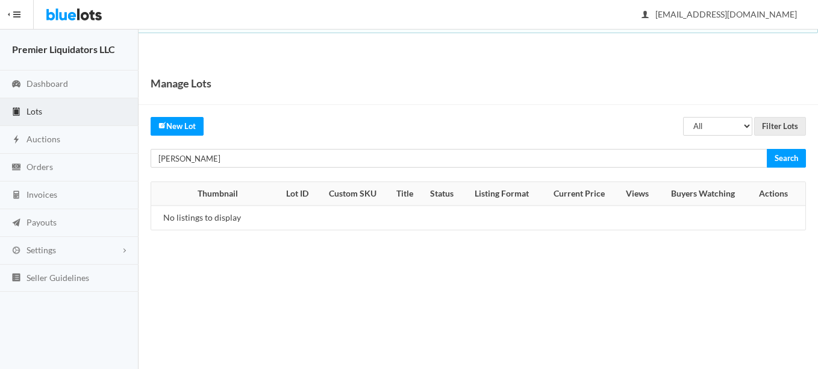
click at [32, 114] on span "Lots" at bounding box center [35, 111] width 16 height 10
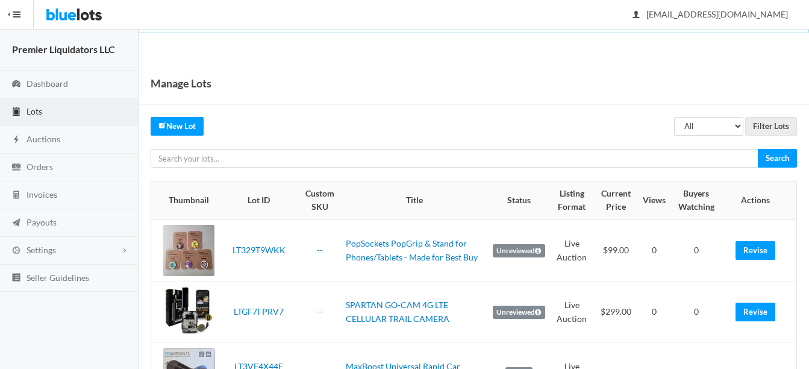
click at [174, 129] on link "New Lot" at bounding box center [177, 126] width 53 height 19
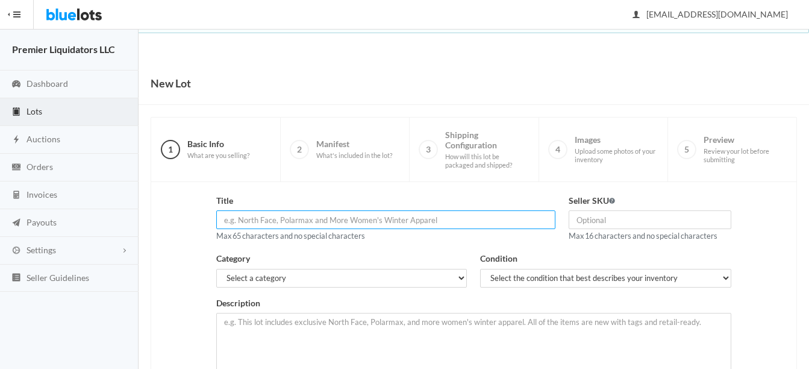
click at [323, 216] on input "text" at bounding box center [385, 219] width 339 height 19
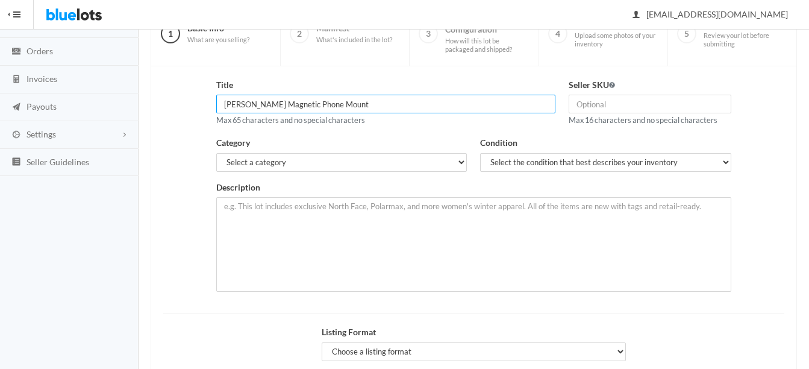
scroll to position [120, 0]
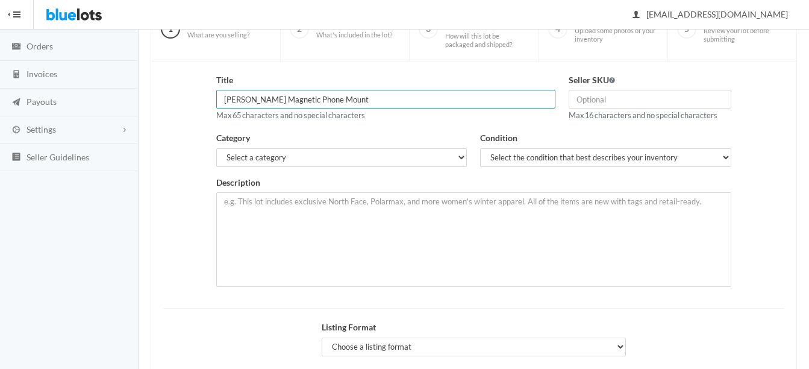
type input "Allison Magnetic Phone Mount"
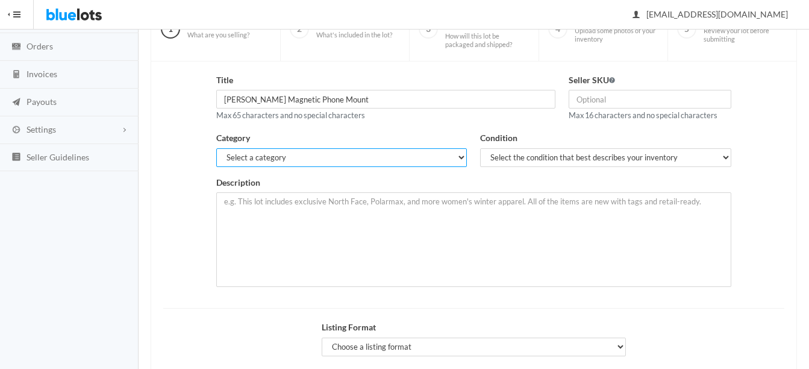
click at [335, 149] on select "Select a category Electronics Clothing, Shoes & Accessories Appliances Home & G…" at bounding box center [341, 157] width 251 height 19
select select "1"
click at [216, 148] on select "Select a category Electronics Clothing, Shoes & Accessories Appliances Home & G…" at bounding box center [341, 157] width 251 height 19
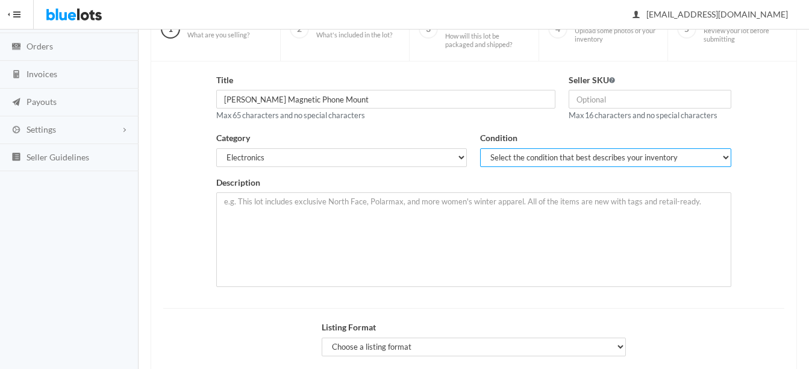
click at [510, 155] on select "Select the condition that best describes your inventory Brand New Shelf Pulls C…" at bounding box center [605, 157] width 251 height 19
select select "1"
click at [480, 148] on select "Select the condition that best describes your inventory Brand New Shelf Pulls C…" at bounding box center [605, 157] width 251 height 19
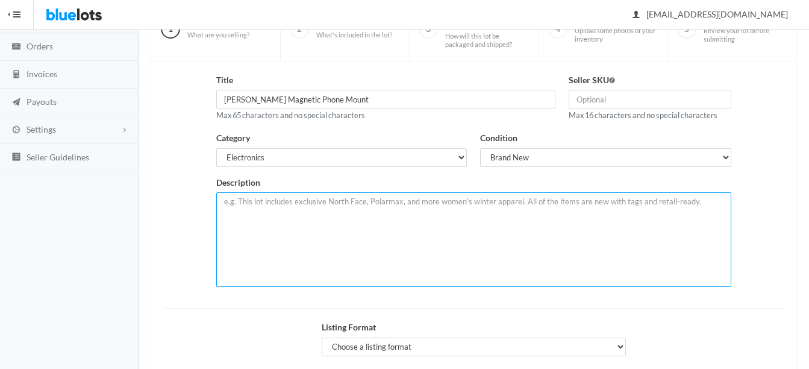
click at [376, 212] on textarea at bounding box center [473, 239] width 515 height 95
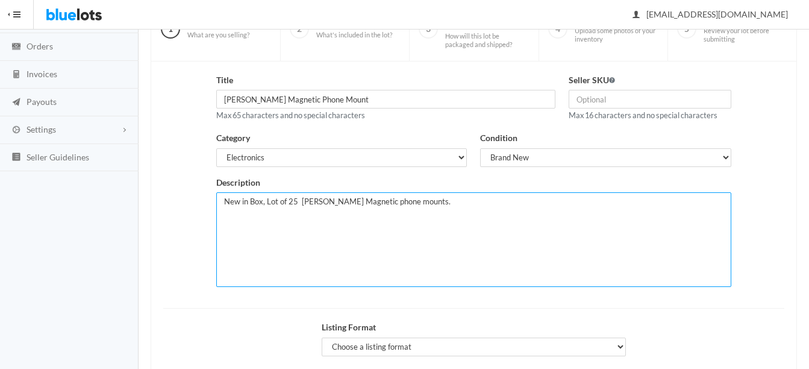
click at [423, 204] on textarea "New in Box, Lot of 25 Allison Magnetic phone mounts." at bounding box center [473, 239] width 515 height 95
paste textarea "1. Strong Magnetic Grip: The ALSH125 features a powerful magnet to securely hol…"
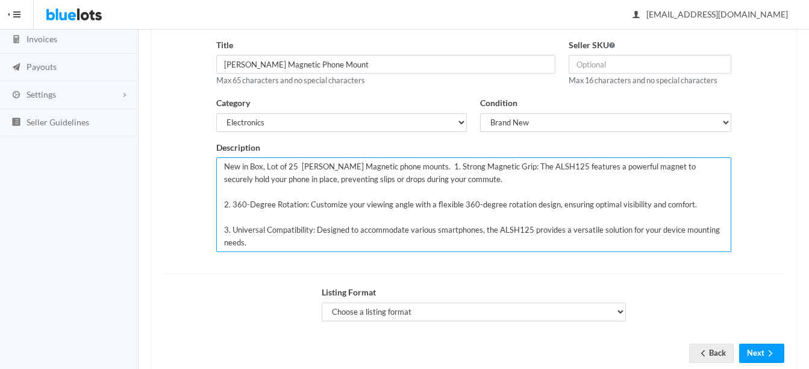
scroll to position [187, 0]
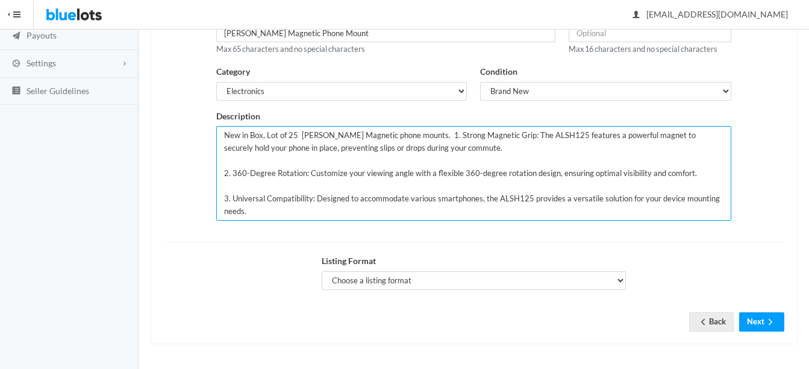
type textarea "New in Box, Lot of 25 Allison Magnetic phone mounts. 1. Strong Magnetic Grip: T…"
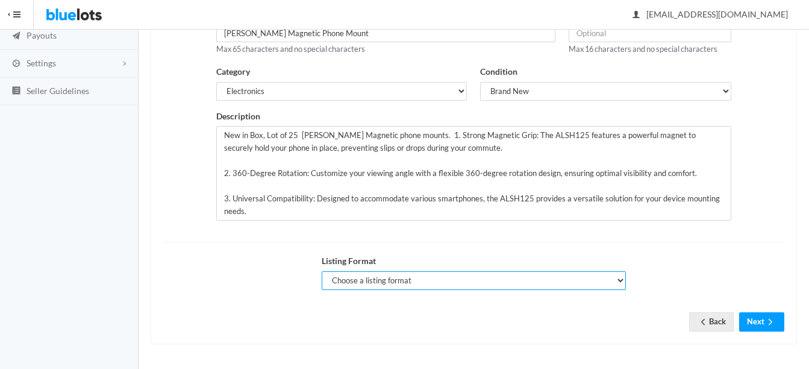
click at [472, 283] on select "Choose a listing format Auction Buy Now" at bounding box center [474, 280] width 304 height 19
select select "true"
click at [322, 271] on select "Choose a listing format Auction Buy Now" at bounding box center [474, 280] width 304 height 19
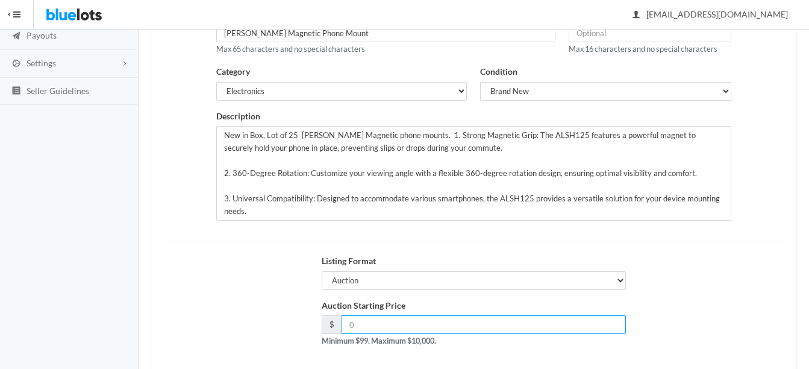
click at [476, 322] on input "number" at bounding box center [484, 324] width 284 height 19
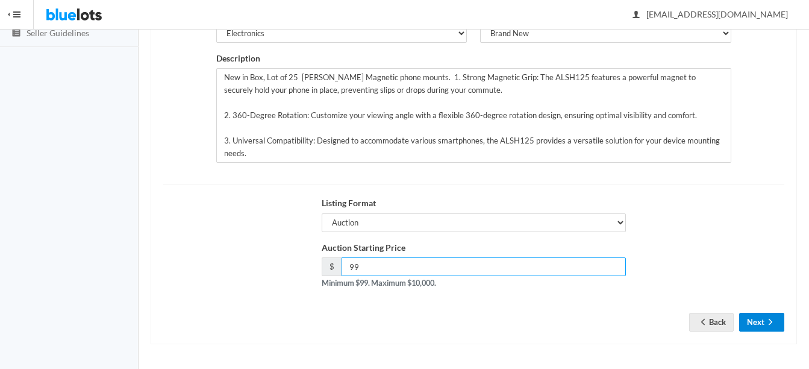
type input "99"
click at [766, 316] on button "Next" at bounding box center [761, 322] width 45 height 19
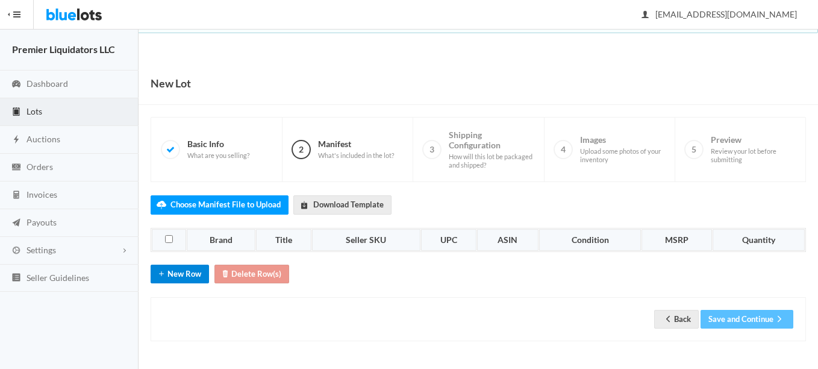
click at [178, 269] on button "New Row" at bounding box center [180, 273] width 58 height 19
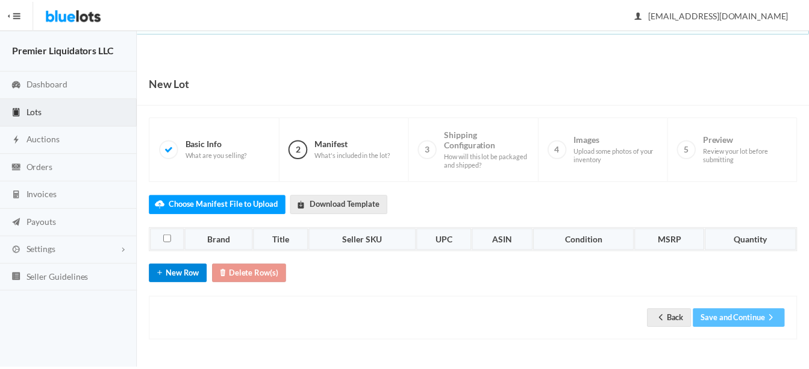
scroll to position [19, 0]
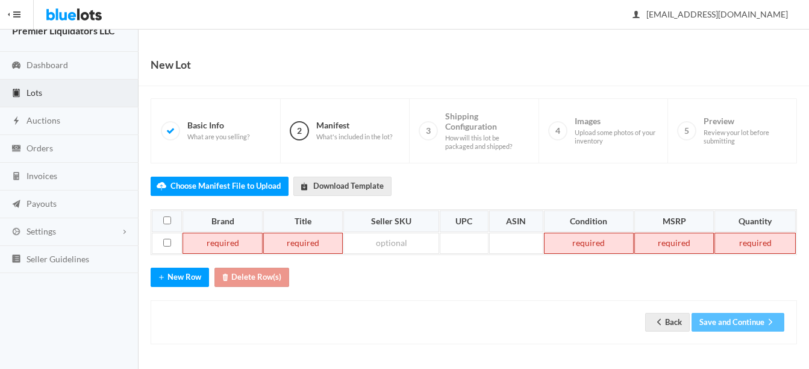
click at [211, 245] on td at bounding box center [222, 243] width 80 height 22
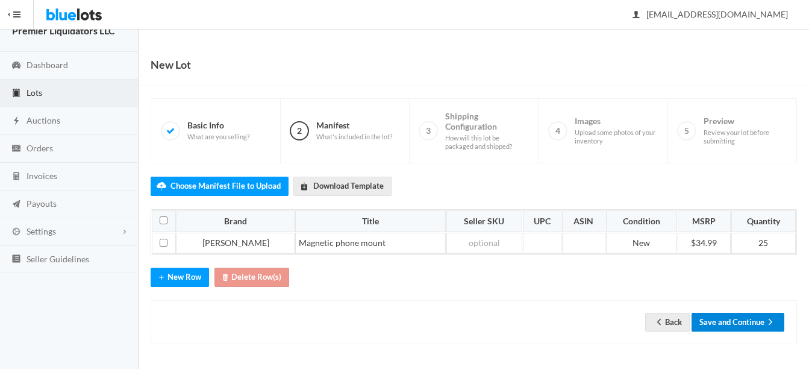
click at [740, 325] on button "Save and Continue" at bounding box center [737, 322] width 93 height 19
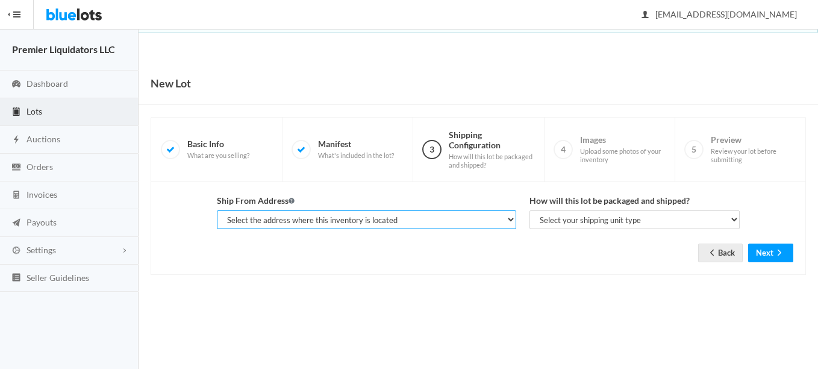
click at [371, 218] on select "Select the address where this inventory is located Premier Liquidatores, [STREE…" at bounding box center [366, 219] width 299 height 19
select select "25095"
click at [217, 210] on select "Select the address where this inventory is located Premier Liquidatores, [STREE…" at bounding box center [366, 219] width 299 height 19
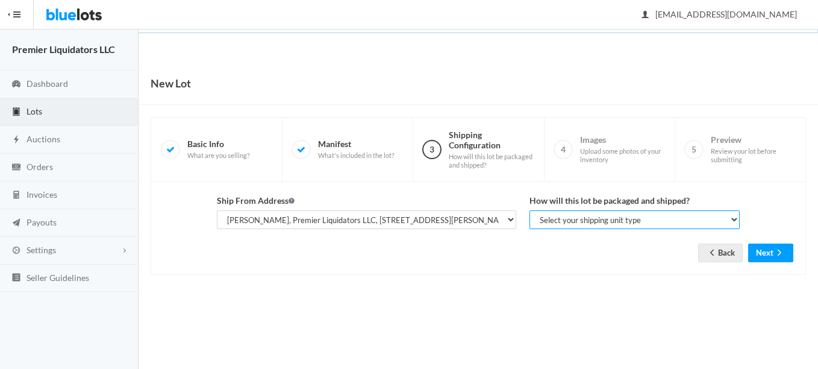
click at [604, 219] on select "Select your shipping unit type Parcel Pallet Truckload" at bounding box center [634, 219] width 210 height 19
select select "parcel"
click at [529, 210] on select "Select your shipping unit type Parcel Pallet Truckload" at bounding box center [634, 219] width 210 height 19
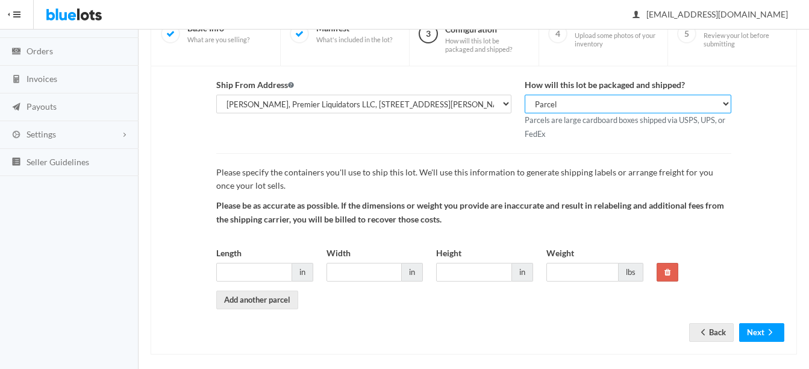
scroll to position [120, 0]
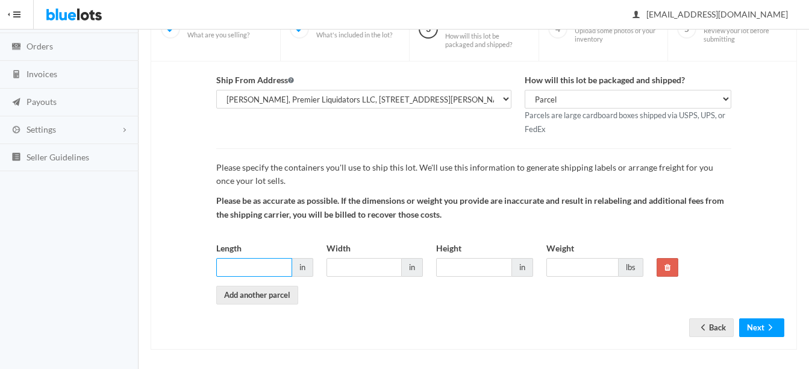
click at [246, 272] on input "Length" at bounding box center [254, 267] width 76 height 19
type input "14"
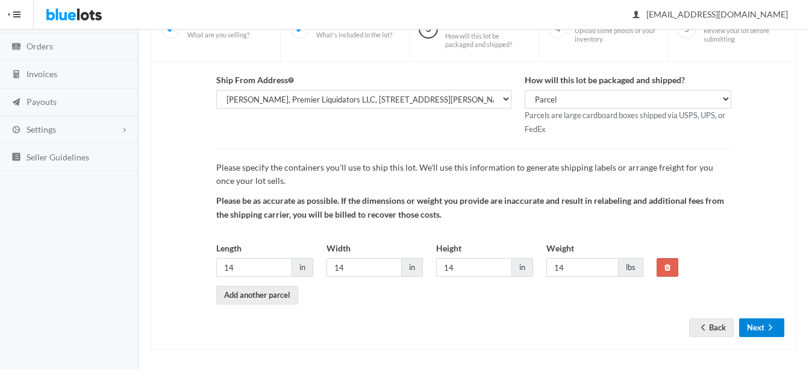
click at [763, 330] on button "Next" at bounding box center [761, 327] width 45 height 19
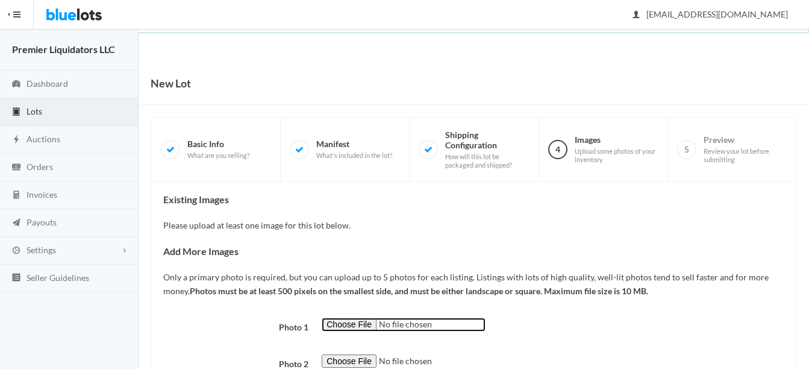
click at [345, 328] on input "file" at bounding box center [404, 324] width 164 height 14
type input "C:\fakepath\med_med_Allison-Phone-Mount-ALSH125-3.jpg"
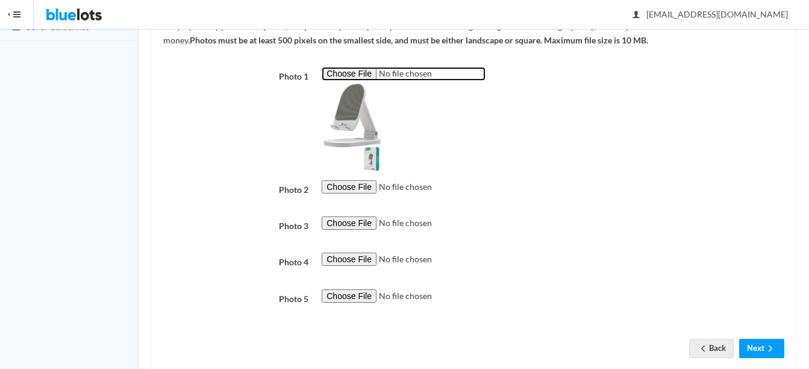
scroll to position [277, 0]
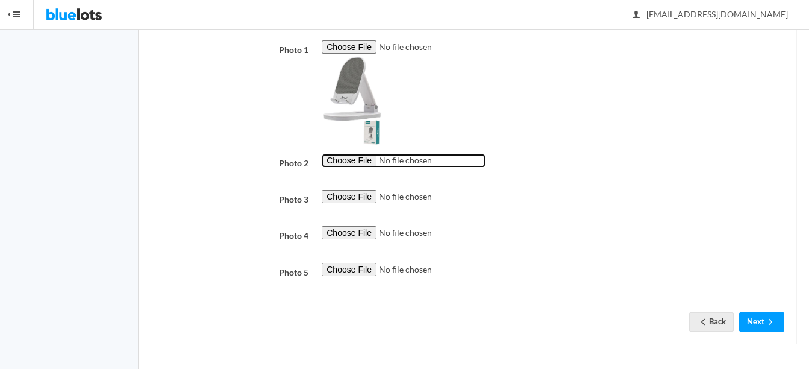
click at [345, 161] on input "file" at bounding box center [404, 161] width 164 height 14
click at [348, 157] on input "file" at bounding box center [404, 161] width 164 height 14
type input "C:\fakepath\thumbnail (15).png"
click at [357, 161] on input "file" at bounding box center [404, 161] width 164 height 14
type input "C:\fakepath\thumbnail (15).jpg"
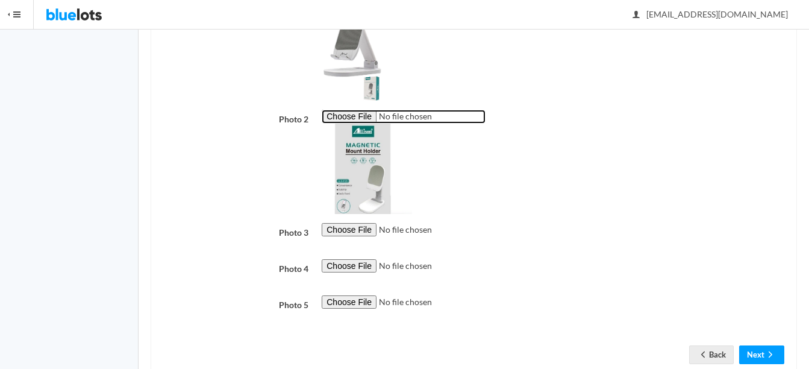
scroll to position [337, 0]
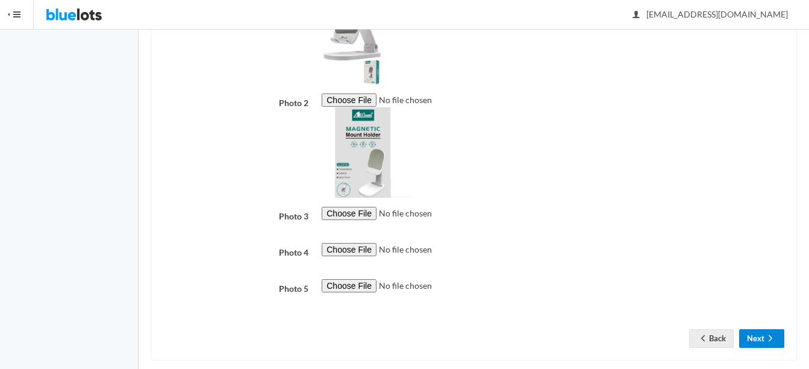
click at [764, 345] on button "Next" at bounding box center [761, 338] width 45 height 19
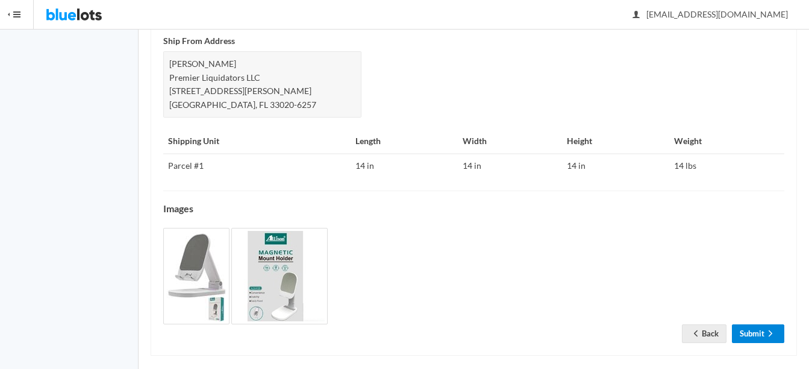
scroll to position [613, 0]
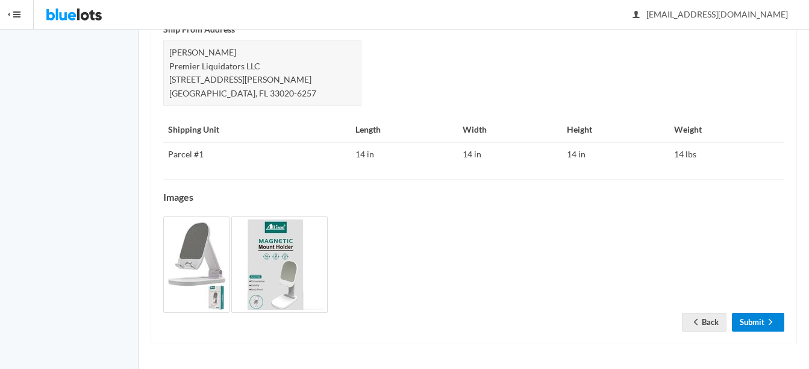
click at [778, 323] on link "Submit" at bounding box center [758, 322] width 52 height 19
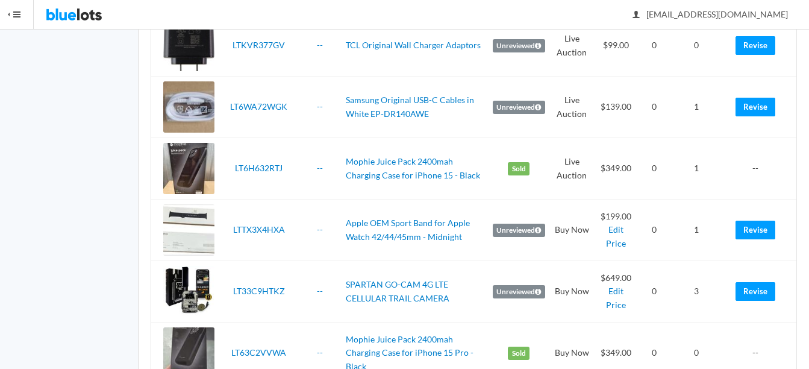
scroll to position [1988, 0]
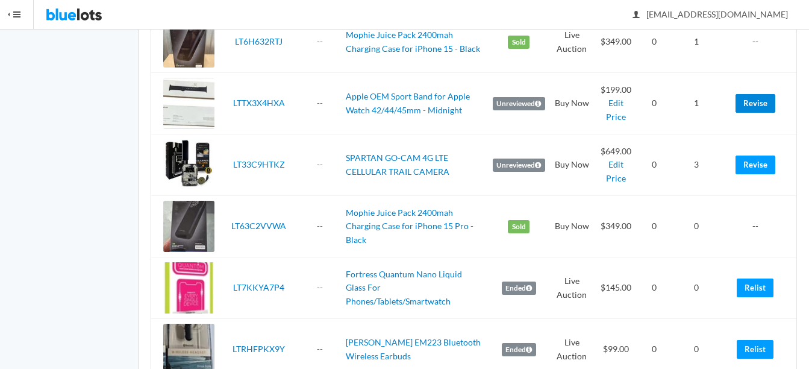
click at [766, 103] on link "Revise" at bounding box center [755, 103] width 40 height 19
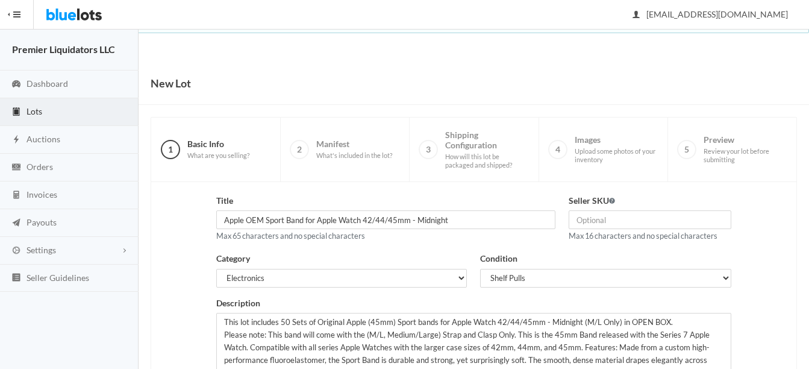
scroll to position [245, 0]
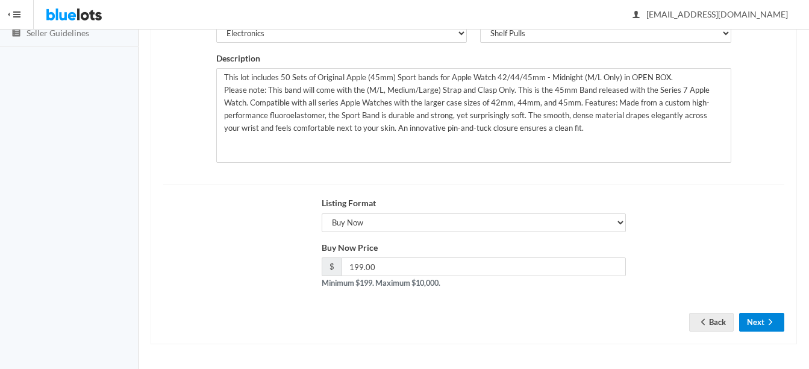
click at [747, 319] on button "Next" at bounding box center [761, 322] width 45 height 19
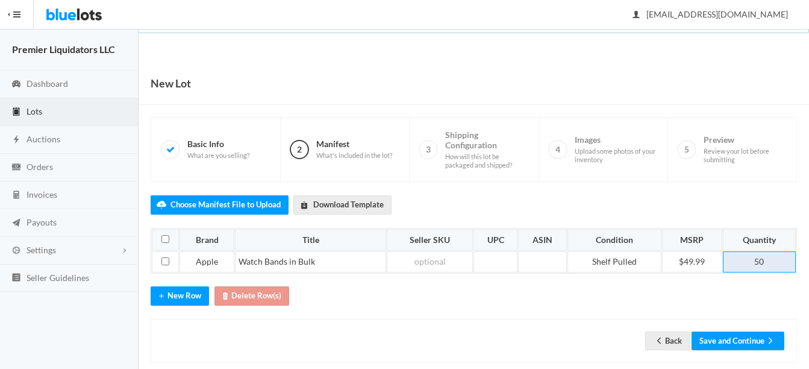
click at [769, 260] on td "50" at bounding box center [759, 262] width 73 height 22
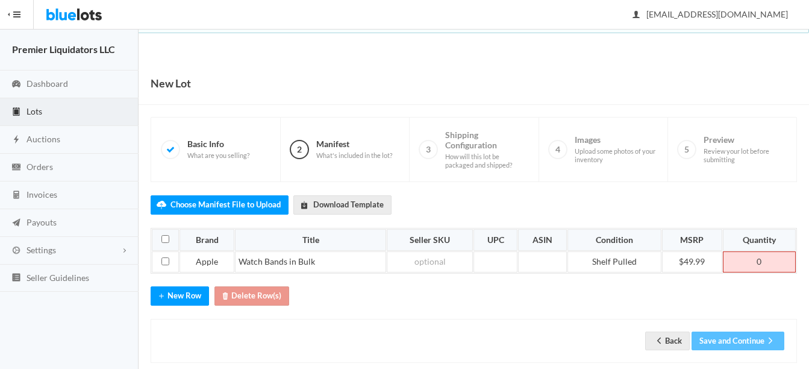
click at [774, 260] on td "0" at bounding box center [759, 262] width 73 height 22
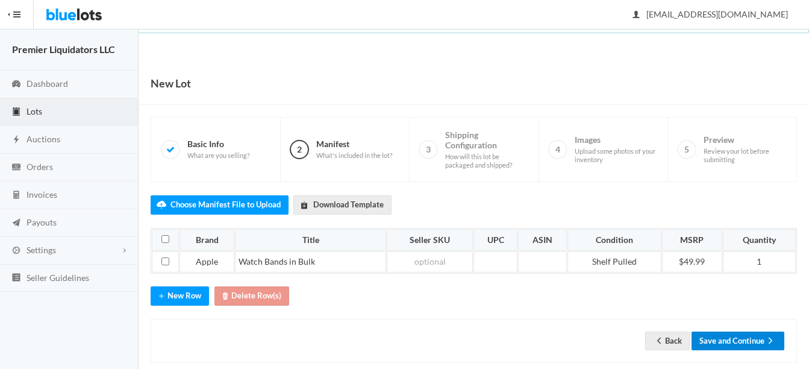
click at [754, 338] on button "Save and Continue" at bounding box center [737, 340] width 93 height 19
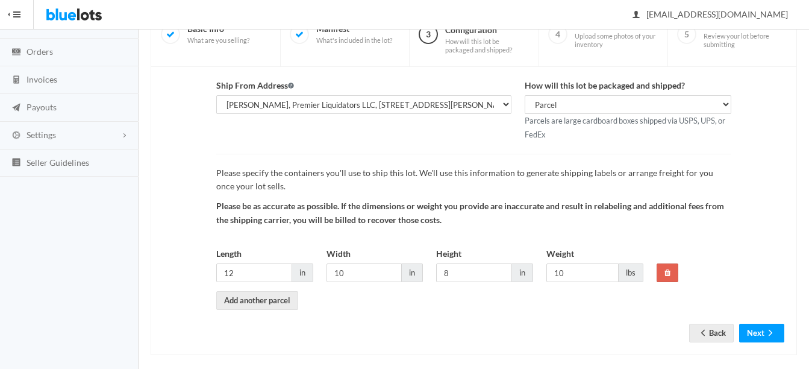
scroll to position [126, 0]
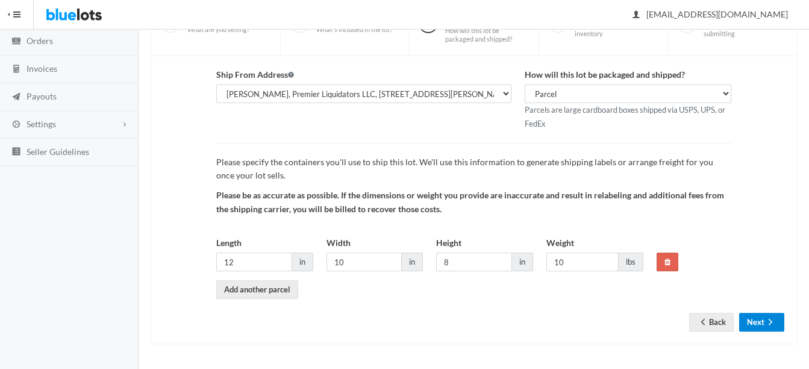
click at [758, 319] on button "Next" at bounding box center [761, 322] width 45 height 19
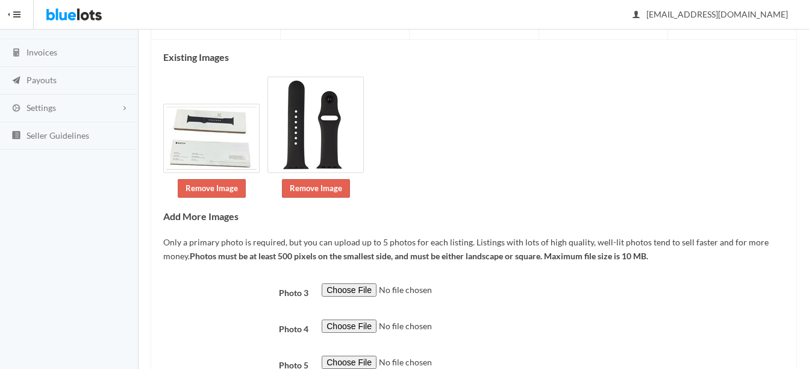
scroll to position [208, 0]
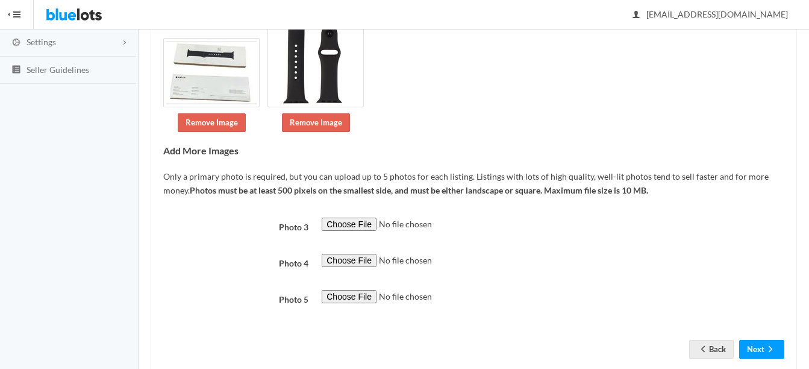
click at [761, 316] on div at bounding box center [553, 303] width 476 height 27
click at [766, 345] on icon "arrow forward" at bounding box center [770, 349] width 12 height 10
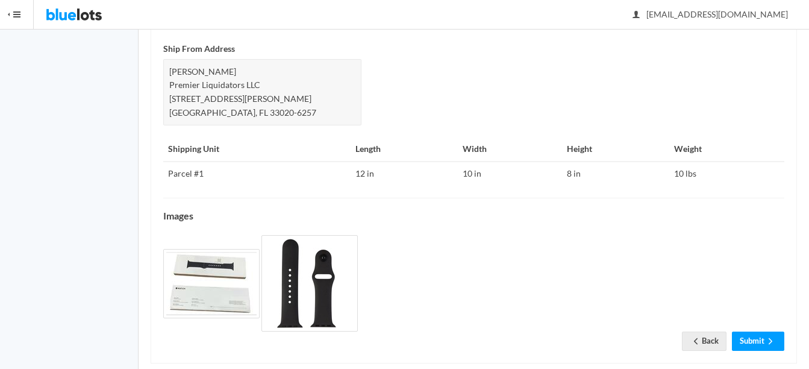
scroll to position [572, 0]
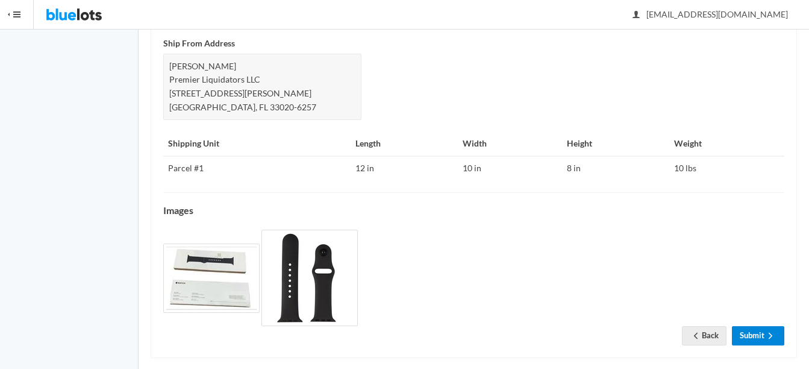
click at [762, 326] on link "Submit" at bounding box center [758, 335] width 52 height 19
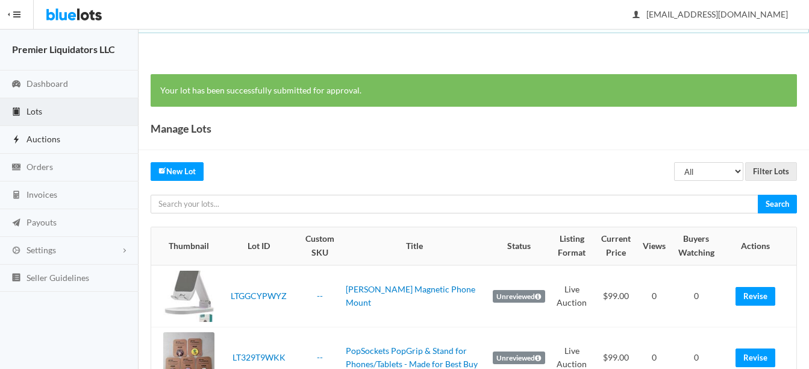
click at [39, 136] on span "Auctions" at bounding box center [44, 139] width 34 height 10
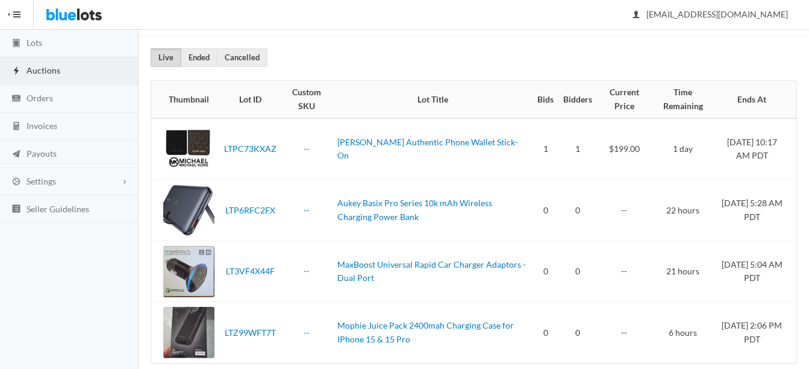
scroll to position [87, 0]
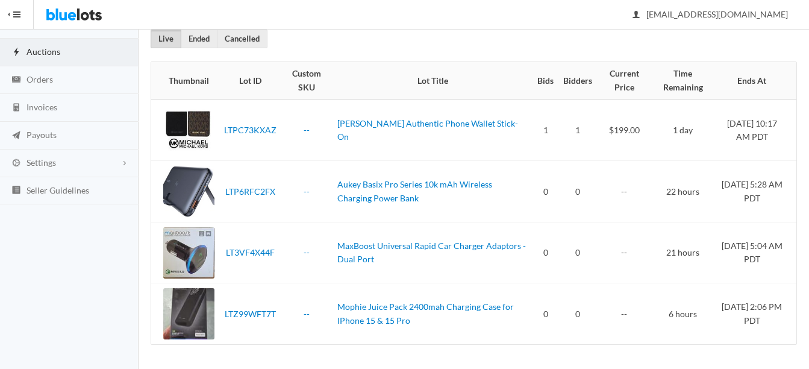
click at [408, 136] on td "[PERSON_NAME] Authentic Phone Wallet Stick-On" at bounding box center [432, 129] width 201 height 61
click at [405, 128] on link "[PERSON_NAME] Authentic Phone Wallet Stick-On" at bounding box center [427, 130] width 181 height 24
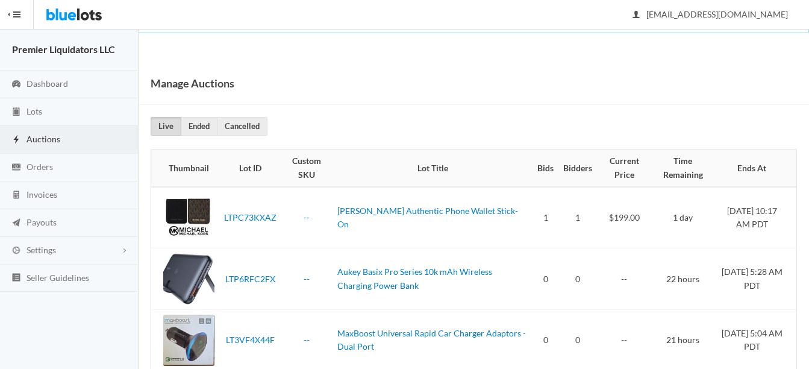
scroll to position [87, 0]
